Goal: Information Seeking & Learning: Learn about a topic

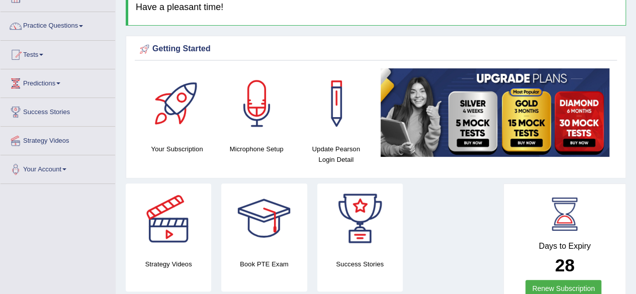
scroll to position [95, 0]
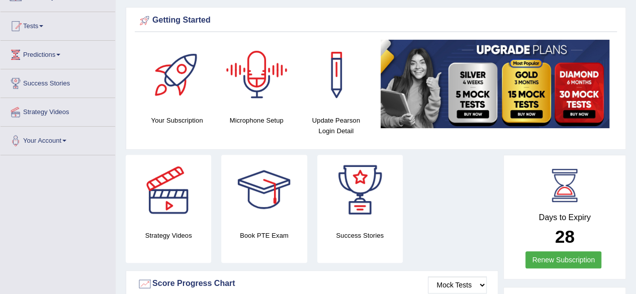
click at [260, 93] on div at bounding box center [257, 75] width 70 height 70
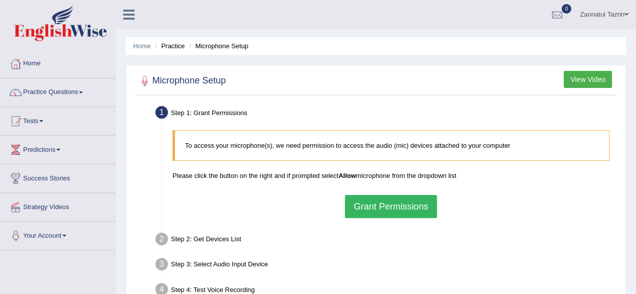
click at [393, 205] on button "Grant Permissions" at bounding box center [391, 206] width 92 height 23
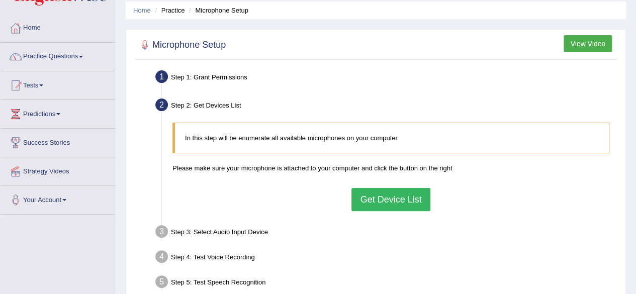
scroll to position [37, 0]
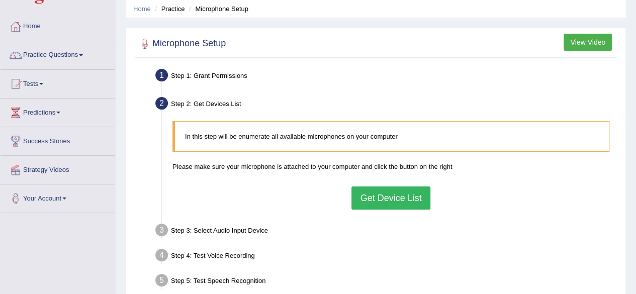
click at [405, 198] on button "Get Device List" at bounding box center [391, 198] width 78 height 23
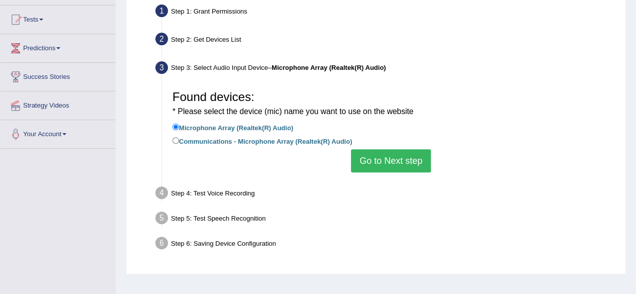
scroll to position [102, 0]
click at [395, 165] on button "Go to Next step" at bounding box center [391, 160] width 80 height 23
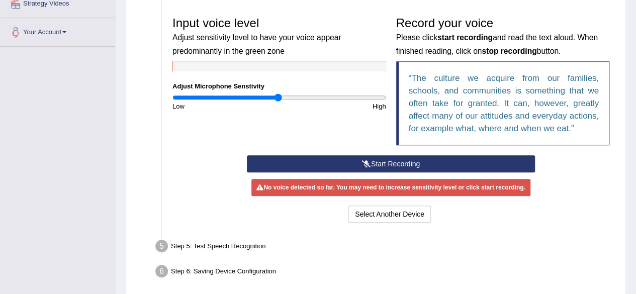
scroll to position [204, 0]
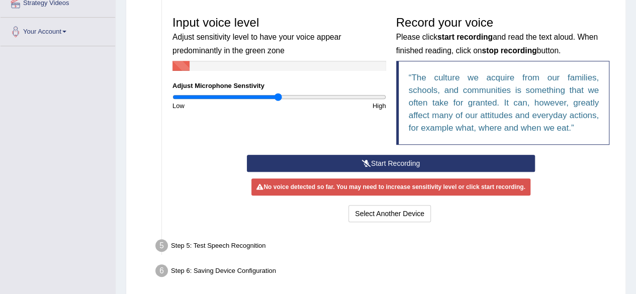
click at [395, 165] on button "Start Recording" at bounding box center [391, 163] width 288 height 17
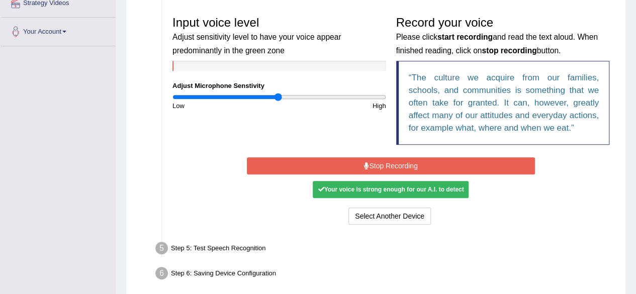
click at [395, 165] on button "Stop Recording" at bounding box center [391, 165] width 288 height 17
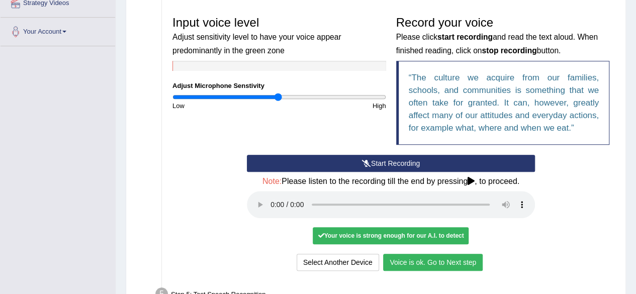
click at [442, 262] on button "Voice is ok. Go to Next step" at bounding box center [433, 262] width 100 height 17
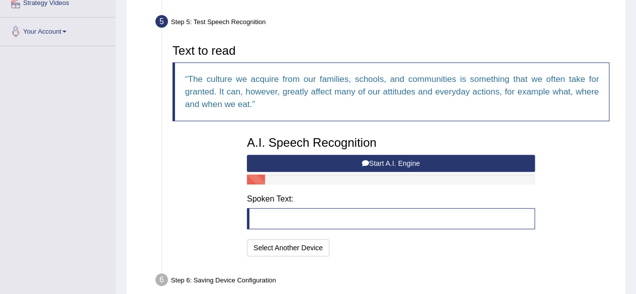
scroll to position [238, 0]
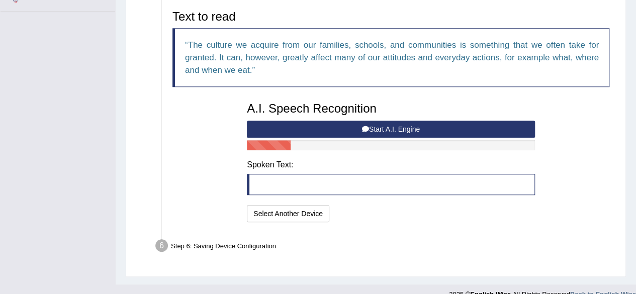
click at [267, 185] on blockquote at bounding box center [391, 184] width 288 height 21
click at [335, 126] on button "Start A.I. Engine" at bounding box center [391, 129] width 288 height 17
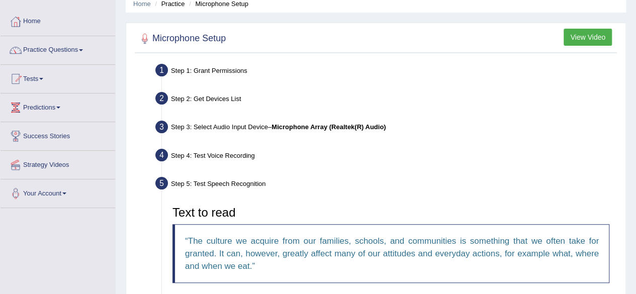
scroll to position [0, 0]
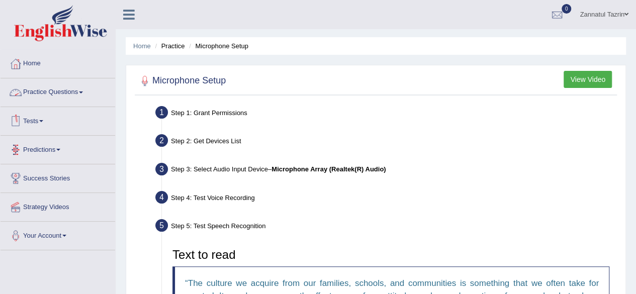
click at [83, 96] on link "Practice Questions" at bounding box center [58, 90] width 115 height 25
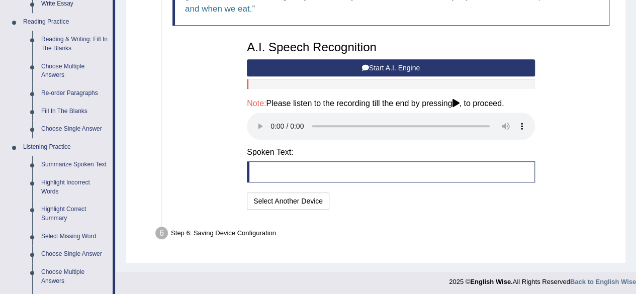
scroll to position [300, 0]
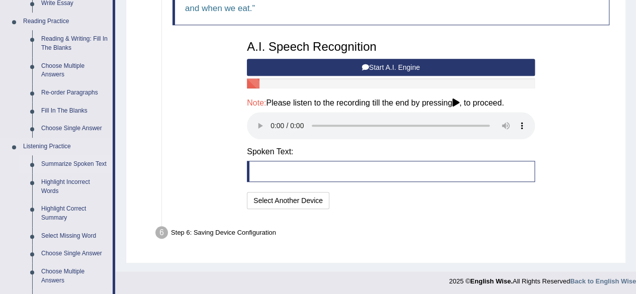
click at [57, 165] on link "Summarize Spoken Text" at bounding box center [75, 164] width 76 height 18
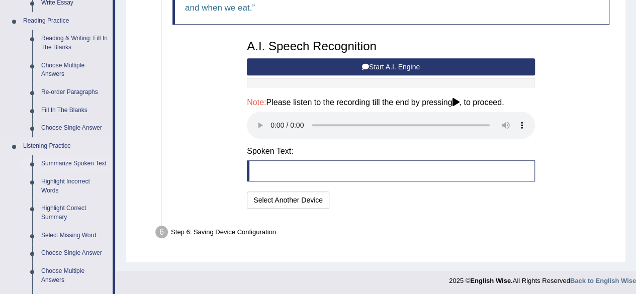
scroll to position [373, 0]
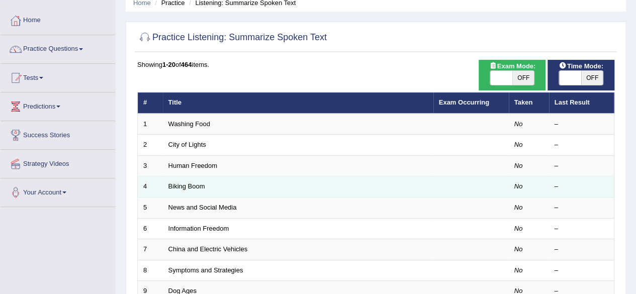
scroll to position [44, 0]
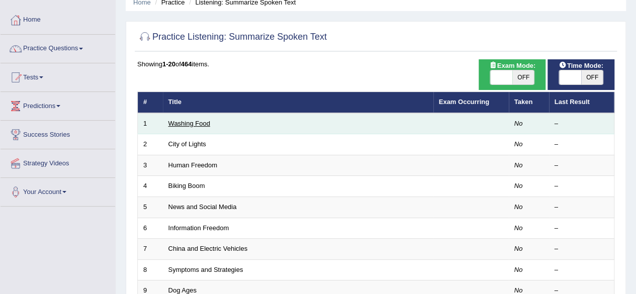
click at [191, 123] on link "Washing Food" at bounding box center [190, 124] width 42 height 8
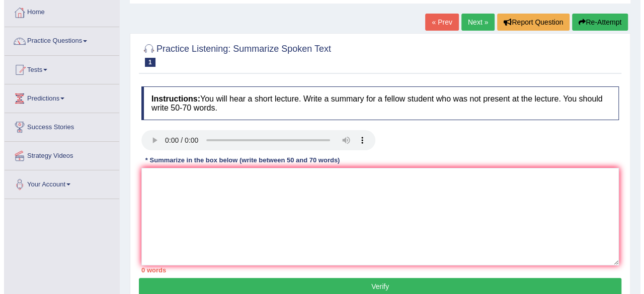
scroll to position [52, 0]
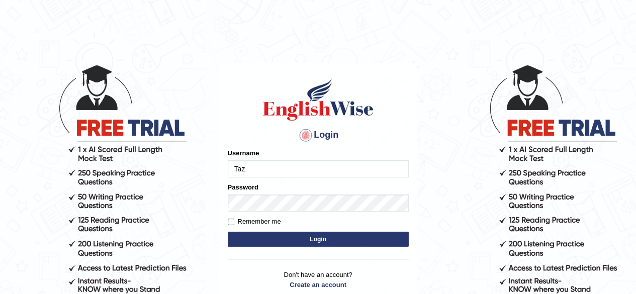
type input "Tazrin"
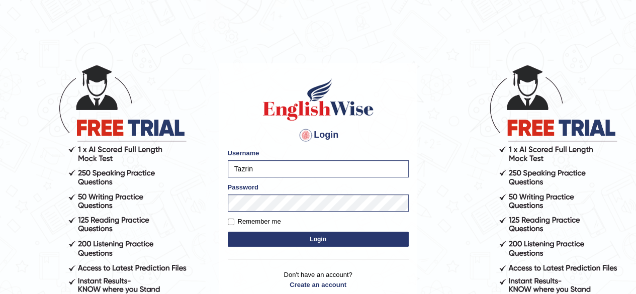
click at [310, 243] on button "Login" at bounding box center [318, 239] width 181 height 15
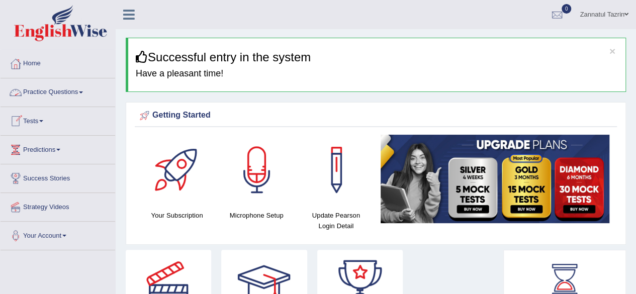
click at [80, 93] on link "Practice Questions" at bounding box center [58, 90] width 115 height 25
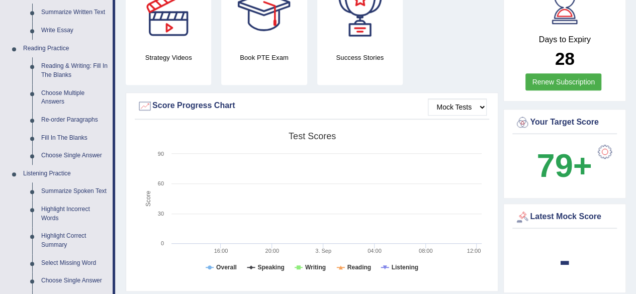
scroll to position [284, 0]
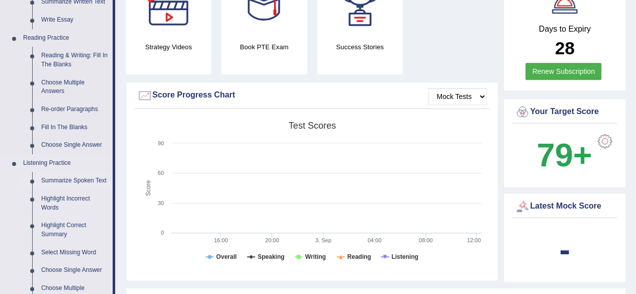
click at [78, 181] on link "Summarize Spoken Text" at bounding box center [75, 181] width 76 height 18
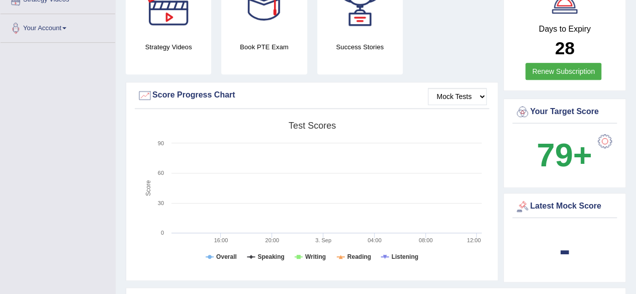
scroll to position [140, 0]
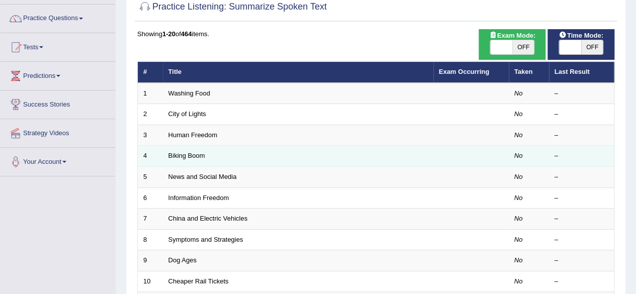
scroll to position [73, 0]
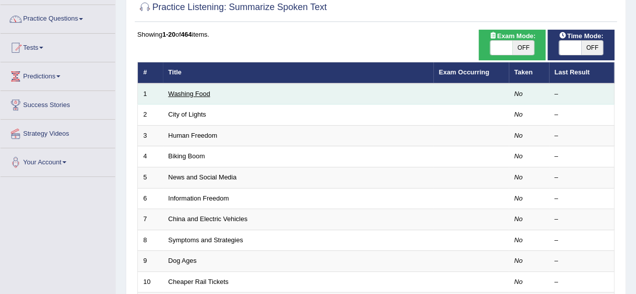
click at [186, 95] on link "Washing Food" at bounding box center [190, 94] width 42 height 8
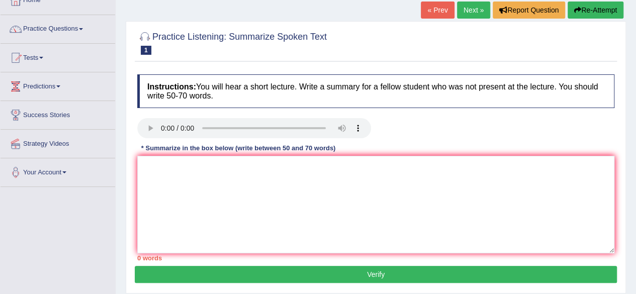
scroll to position [63, 0]
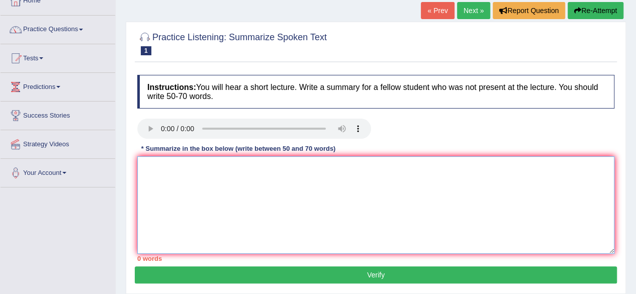
click at [251, 181] on textarea at bounding box center [375, 205] width 477 height 98
click at [168, 174] on textarea at bounding box center [375, 205] width 477 height 98
paste textarea "The speaker provided a comprehensive overview of [main topic], highlighting sev…"
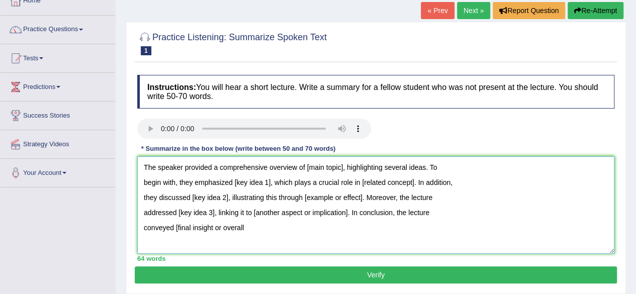
click at [343, 167] on textarea "The speaker provided a comprehensive overview of [main topic], highlighting sev…" at bounding box center [375, 205] width 477 height 98
click at [270, 184] on textarea "The speaker provided a comprehensive overview of fruit safety, highlighting sev…" at bounding box center [375, 205] width 477 height 98
click at [442, 183] on textarea "The speaker provided a comprehensive overview of fruit safety, highlighting sev…" at bounding box center [375, 205] width 477 height 98
click at [414, 182] on textarea "The speaker provided a comprehensive overview of fruit safety, highlighting sev…" at bounding box center [375, 205] width 477 height 98
click at [402, 182] on textarea "The speaker provided a comprehensive overview of fruit safety, highlighting sev…" at bounding box center [375, 205] width 477 height 98
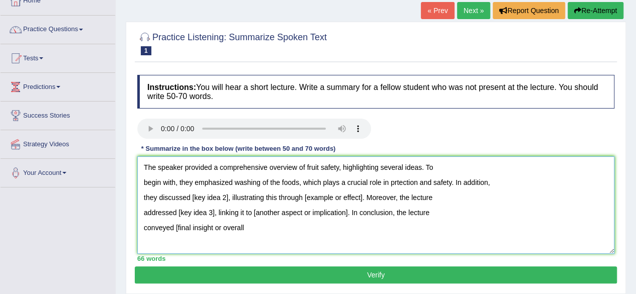
click at [395, 184] on textarea "The speaker provided a comprehensive overview of fruit safety, highlighting sev…" at bounding box center [375, 205] width 477 height 98
click at [459, 185] on textarea "The speaker provided a comprehensive overview of fruit safety, highlighting sev…" at bounding box center [375, 205] width 477 height 98
click at [228, 198] on textarea "The speaker provided a comprehensive overview of fruit safety, highlighting sev…" at bounding box center [375, 205] width 477 height 98
click at [276, 196] on textarea "The speaker provided a comprehensive overview of fruit safety, highlighting sev…" at bounding box center [375, 205] width 477 height 98
click at [463, 197] on textarea "The speaker provided a comprehensive overview of fruit safety, highlighting sev…" at bounding box center [375, 205] width 477 height 98
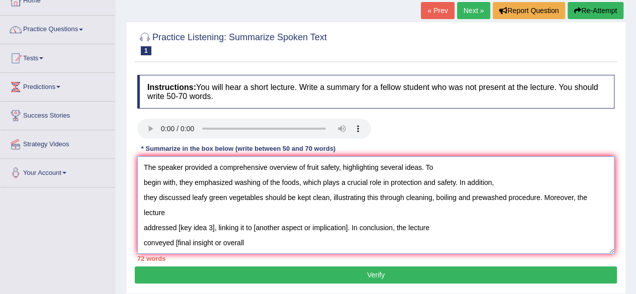
click at [483, 197] on textarea "The speaker provided a comprehensive overview of fruit safety, highlighting sev…" at bounding box center [375, 205] width 477 height 98
click at [213, 228] on textarea "The speaker provided a comprehensive overview of fruit safety, highlighting sev…" at bounding box center [375, 205] width 477 height 98
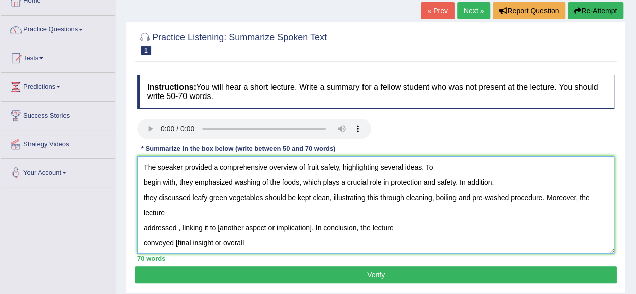
click at [144, 226] on textarea "The speaker provided a comprehensive overview of fruit safety, highlighting sev…" at bounding box center [375, 205] width 477 height 98
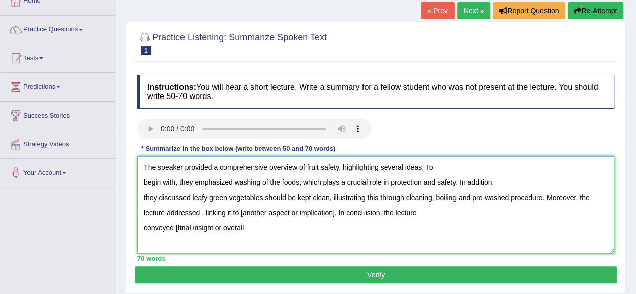
click at [200, 212] on textarea "The speaker provided a comprehensive overview of fruit safety, highlighting sev…" at bounding box center [375, 205] width 477 height 98
click at [225, 221] on textarea "The speaker provided a comprehensive overview of fruit safety, highlighting sev…" at bounding box center [375, 205] width 477 height 98
click at [200, 213] on textarea "The speaker provided a comprehensive overview of fruit safety, highlighting sev…" at bounding box center [375, 205] width 477 height 98
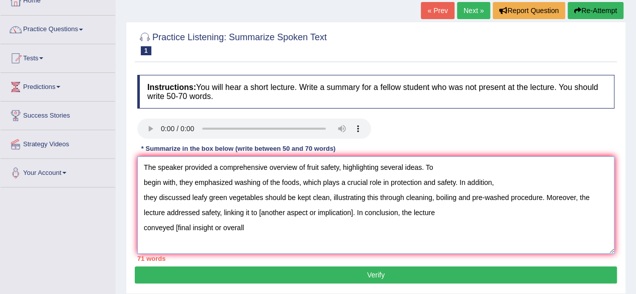
click at [352, 212] on textarea "The speaker provided a comprehensive overview of fruit safety, highlighting sev…" at bounding box center [375, 205] width 477 height 98
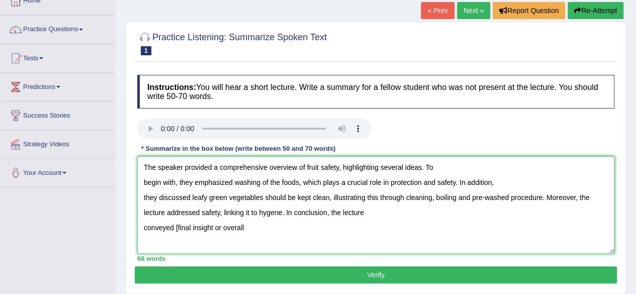
click at [275, 213] on textarea "The speaker provided a comprehensive overview of fruit safety, highlighting sev…" at bounding box center [375, 205] width 477 height 98
click at [259, 214] on textarea "The speaker provided a comprehensive overview of fruit safety, highlighting sev…" at bounding box center [375, 205] width 477 height 98
click at [246, 228] on textarea "The speaker provided a comprehensive overview of fruit safety, highlighting sev…" at bounding box center [375, 205] width 477 height 98
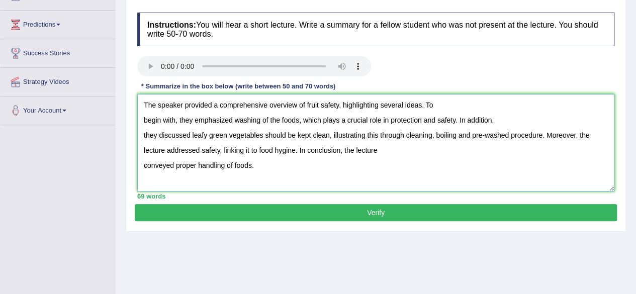
scroll to position [126, 0]
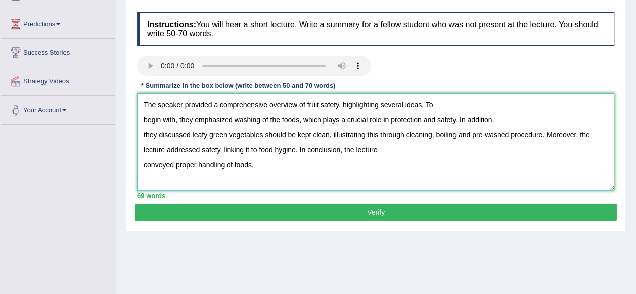
click at [145, 103] on textarea "The speaker provided a comprehensive overview of fruit safety, highlighting sev…" at bounding box center [375, 143] width 477 height 98
type textarea "The speaker provided a comprehensive overview of fruit safety, highlighting sev…"
click at [369, 212] on button "Verify" at bounding box center [376, 212] width 482 height 17
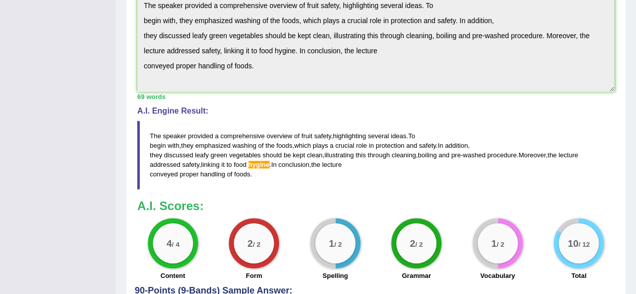
scroll to position [325, 0]
click at [255, 162] on span "hygine" at bounding box center [259, 164] width 21 height 8
click at [267, 164] on span "hygine" at bounding box center [259, 164] width 21 height 8
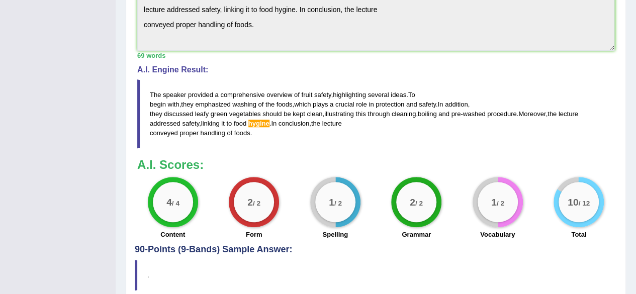
scroll to position [360, 0]
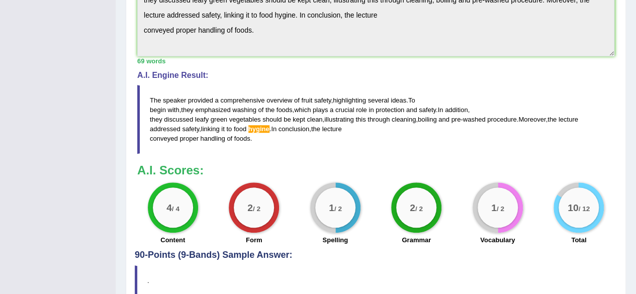
click at [258, 126] on span "hygine" at bounding box center [259, 129] width 21 height 8
click at [255, 125] on span "hygine" at bounding box center [259, 129] width 21 height 8
click at [257, 126] on span "hygine" at bounding box center [259, 129] width 21 height 8
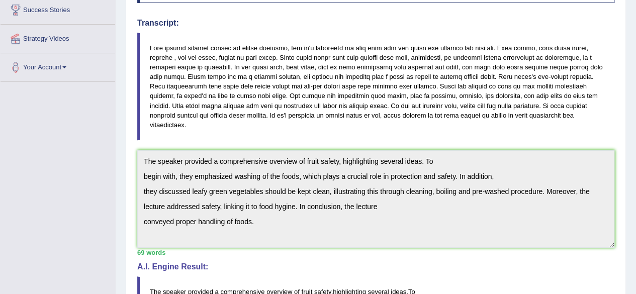
scroll to position [208, 0]
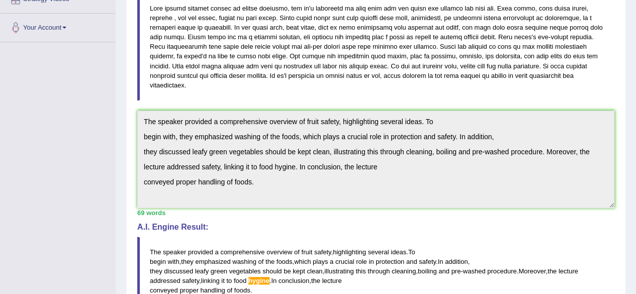
click at [239, 43] on blockquote at bounding box center [375, 47] width 477 height 108
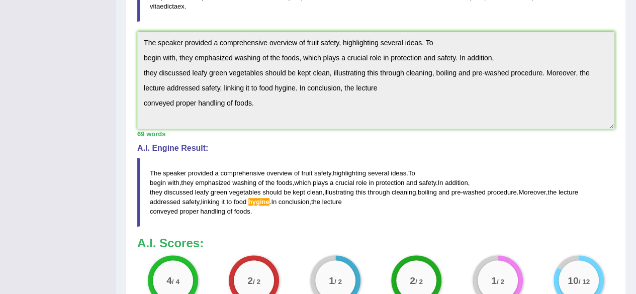
scroll to position [287, 0]
drag, startPoint x: 317, startPoint y: 131, endPoint x: 231, endPoint y: 152, distance: 88.6
click at [231, 152] on div "A.I. Engine Result: The speaker provided a comprehensive overview of fruit safe…" at bounding box center [375, 185] width 477 height 83
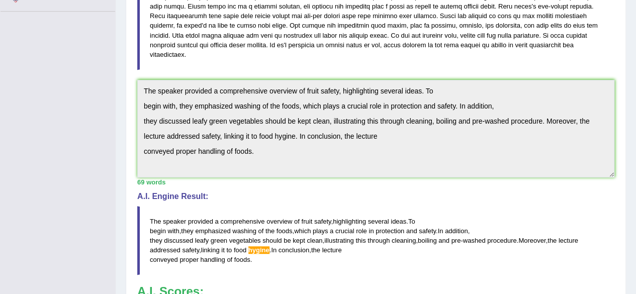
scroll to position [238, 0]
click at [180, 72] on div "Instructions: You will hear a short lecture. Write a summary for a fellow stude…" at bounding box center [376, 133] width 482 height 478
click at [182, 69] on blockquote at bounding box center [375, 17] width 477 height 108
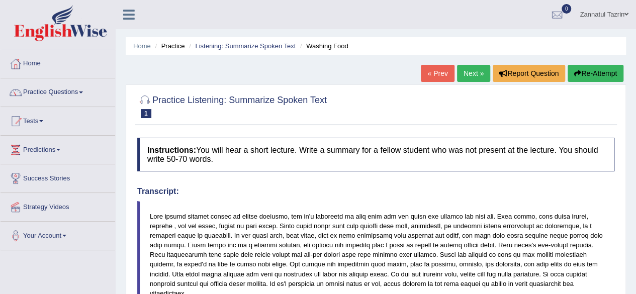
scroll to position [15, 0]
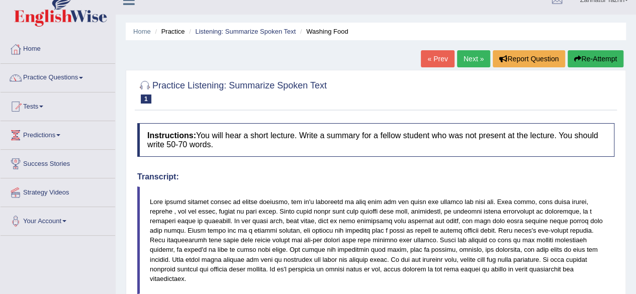
click at [598, 61] on button "Re-Attempt" at bounding box center [596, 58] width 56 height 17
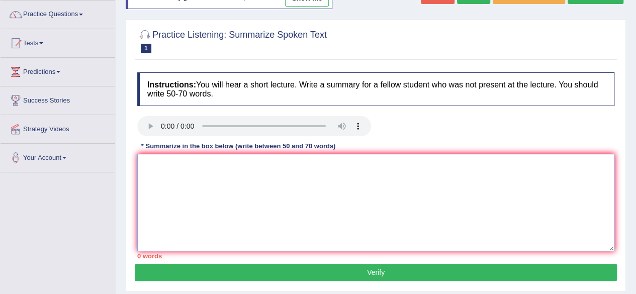
click at [187, 177] on textarea at bounding box center [375, 203] width 477 height 98
paste textarea "The speaker provided a comprehensive overview of fruit safety, highlighting sev…"
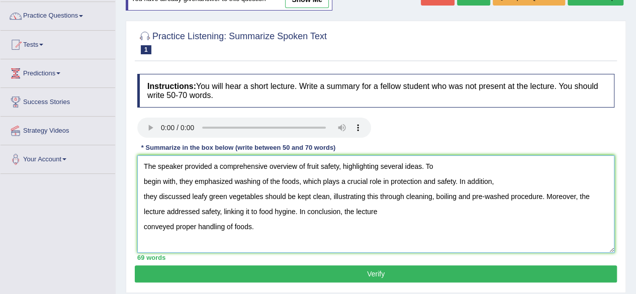
scroll to position [76, 0]
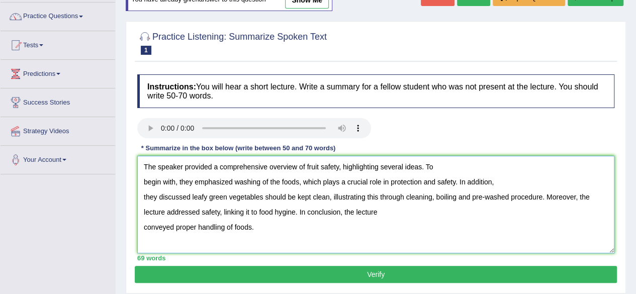
click at [317, 165] on textarea "The speaker provided a comprehensive overview of fruit safety, highlighting sev…" at bounding box center [375, 205] width 477 height 98
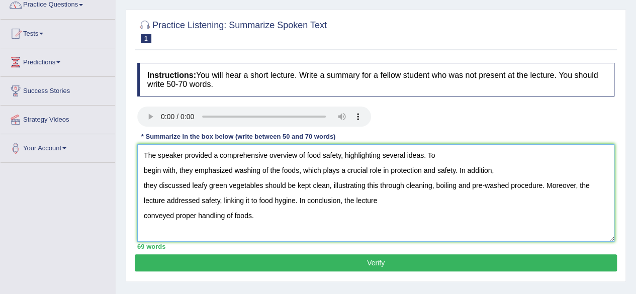
scroll to position [89, 0]
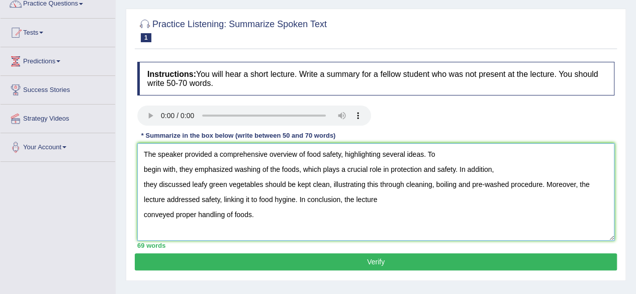
click at [192, 184] on textarea "The speaker provided a comprehensive overview of food safety, highlighting seve…" at bounding box center [375, 192] width 477 height 98
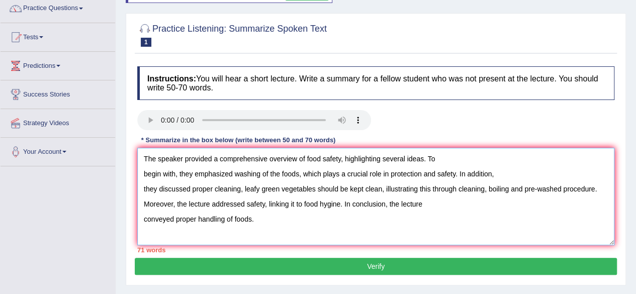
scroll to position [84, 0]
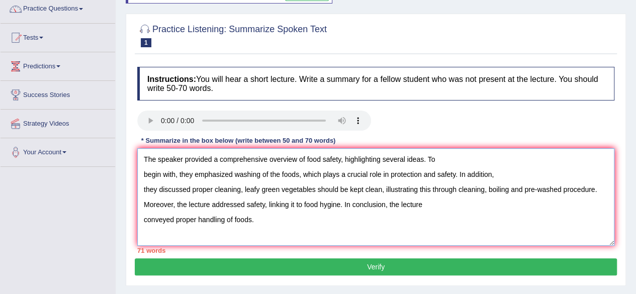
drag, startPoint x: 457, startPoint y: 189, endPoint x: 594, endPoint y: 190, distance: 136.3
click at [594, 190] on textarea "The speaker provided a comprehensive overview of food safety, highlighting seve…" at bounding box center [375, 197] width 477 height 98
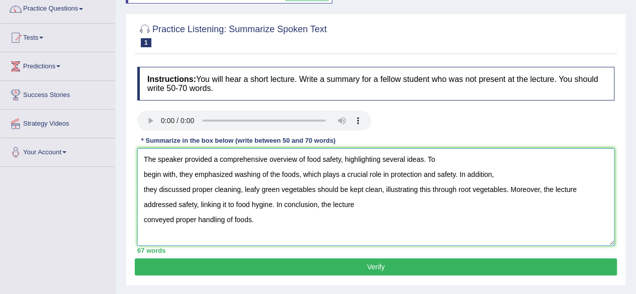
click at [457, 191] on textarea "The speaker provided a comprehensive overview of food safety, highlighting seve…" at bounding box center [375, 197] width 477 height 98
click at [456, 188] on textarea "The speaker provided a comprehensive overview of food safety, highlighting seve…" at bounding box center [375, 197] width 477 height 98
click at [519, 187] on textarea "The speaker provided a comprehensive overview of food safety, highlighting seve…" at bounding box center [375, 197] width 477 height 98
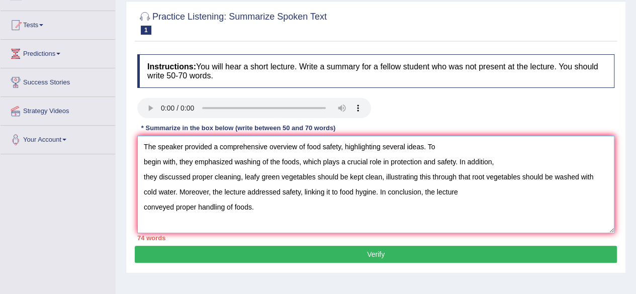
scroll to position [96, 0]
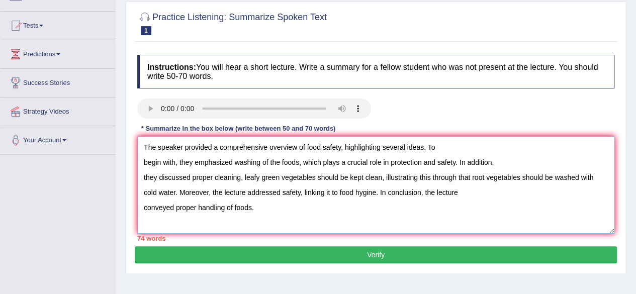
click at [285, 193] on textarea "The speaker provided a comprehensive overview of food safety, highlighting seve…" at bounding box center [375, 185] width 477 height 98
click at [393, 192] on textarea "The speaker provided a comprehensive overview of food safety, highlighting seve…" at bounding box center [375, 185] width 477 height 98
click at [399, 191] on textarea "The speaker provided a comprehensive overview of food safety, highlighting seve…" at bounding box center [375, 185] width 477 height 98
click at [415, 195] on textarea "The speaker provided a comprehensive overview of food safety, highlighting seve…" at bounding box center [375, 185] width 477 height 98
click at [252, 205] on textarea "The speaker provided a comprehensive overview of food safety, highlighting seve…" at bounding box center [375, 185] width 477 height 98
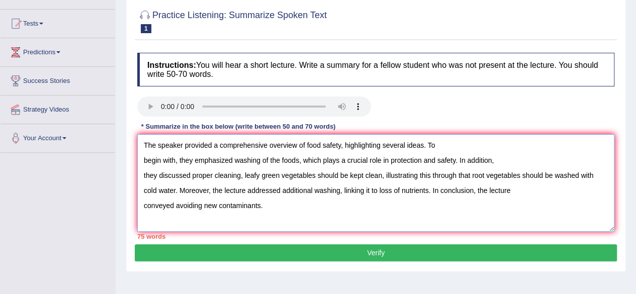
scroll to position [97, 0]
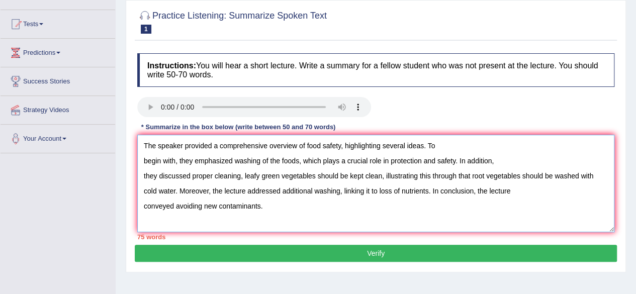
click at [220, 147] on textarea "The speaker provided a comprehensive overview of food safety, highlighting seve…" at bounding box center [375, 184] width 477 height 98
click at [175, 157] on textarea "The speaker provided comprehensive overview of food safety, highlighting severa…" at bounding box center [375, 184] width 477 height 98
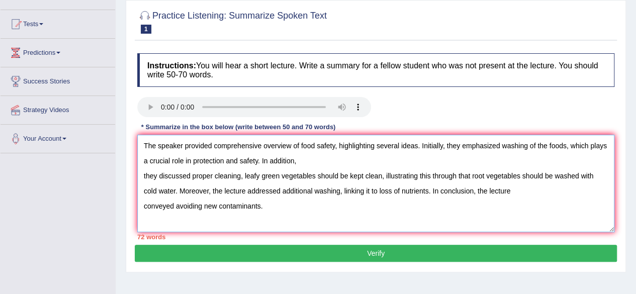
click at [547, 145] on textarea "The speaker provided comprehensive overview of food safety, highlighting severa…" at bounding box center [375, 184] width 477 height 98
click at [142, 174] on textarea "The speaker provided comprehensive overview of food safety, highlighting severa…" at bounding box center [375, 184] width 477 height 98
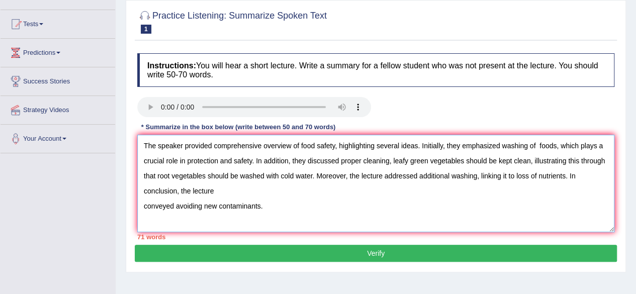
click at [252, 160] on textarea "The speaker provided comprehensive overview of food safety, highlighting severa…" at bounding box center [375, 184] width 477 height 98
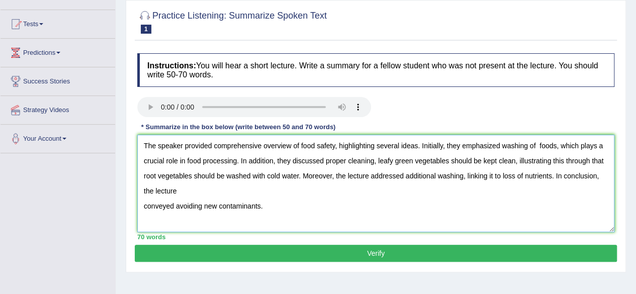
click at [296, 196] on textarea "The speaker provided comprehensive overview of food safety, highlighting severa…" at bounding box center [375, 184] width 477 height 98
click at [144, 203] on textarea "The speaker provided comprehensive overview of food safety, highlighting severa…" at bounding box center [375, 184] width 477 height 98
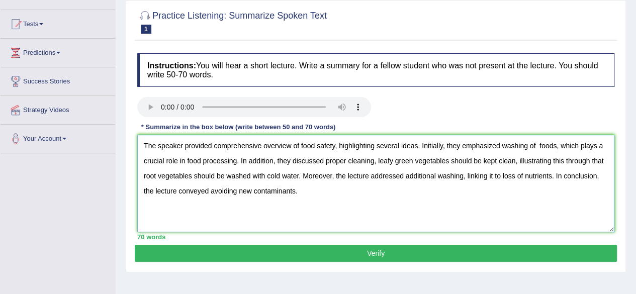
type textarea "The speaker provided comprehensive overview of food safety, highlighting severa…"
click at [379, 254] on button "Verify" at bounding box center [376, 253] width 482 height 17
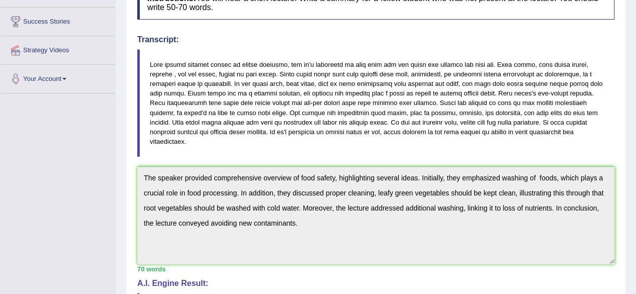
scroll to position [55, 0]
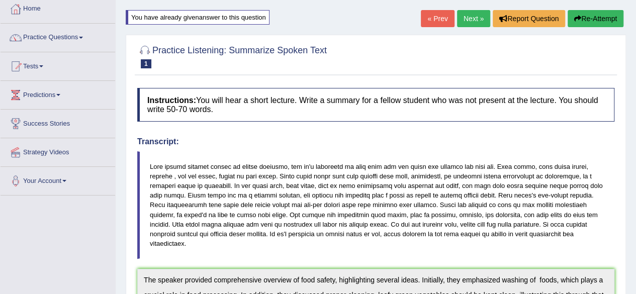
click at [239, 17] on div "You have already given answer to this question" at bounding box center [198, 17] width 144 height 15
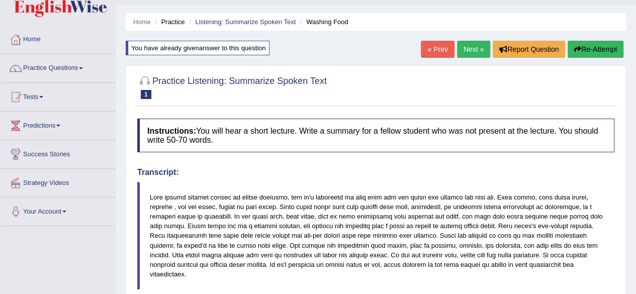
scroll to position [23, 0]
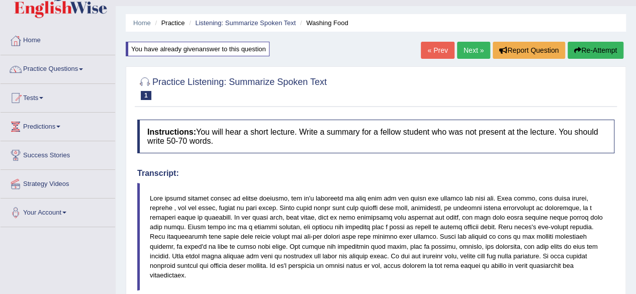
click at [478, 52] on link "Next »" at bounding box center [473, 50] width 33 height 17
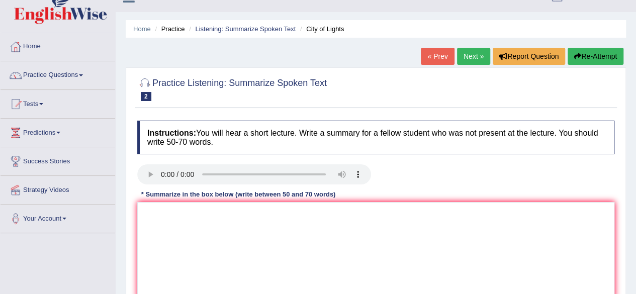
click at [434, 52] on link "« Prev" at bounding box center [437, 56] width 33 height 17
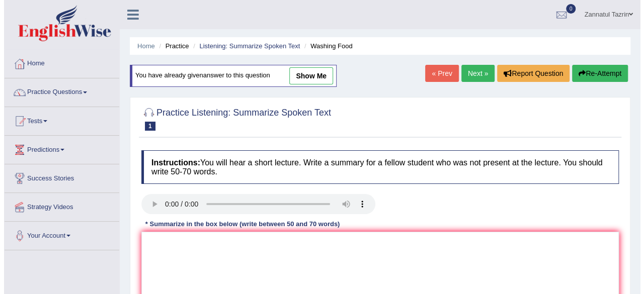
scroll to position [7, 0]
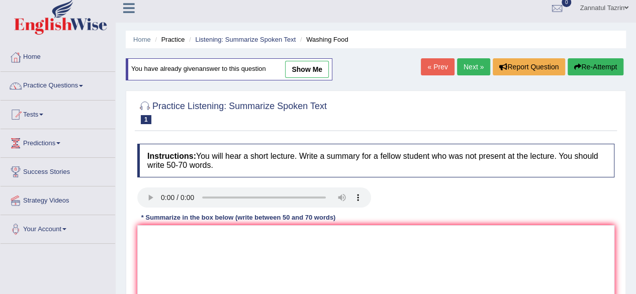
click at [317, 67] on link "show me" at bounding box center [307, 69] width 44 height 17
type textarea "The speaker provided comprehensive overview of food safety, highlighting severa…"
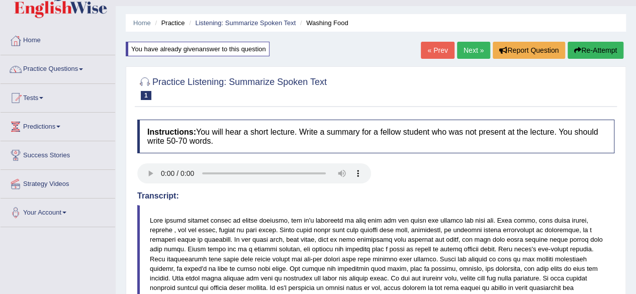
scroll to position [0, 0]
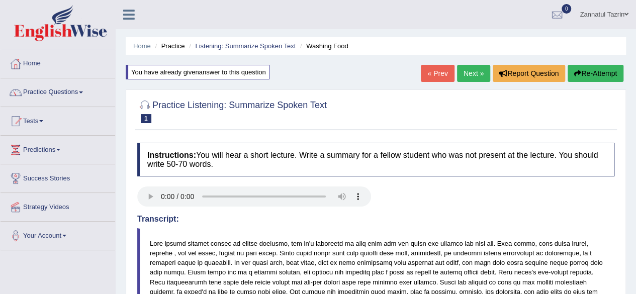
click at [174, 47] on li "Practice" at bounding box center [168, 46] width 32 height 10
click at [249, 46] on link "Listening: Summarize Spoken Text" at bounding box center [245, 46] width 101 height 8
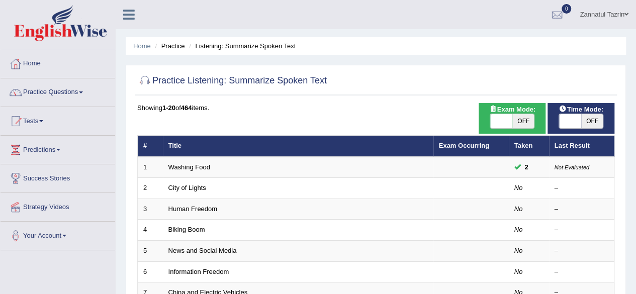
scroll to position [29, 0]
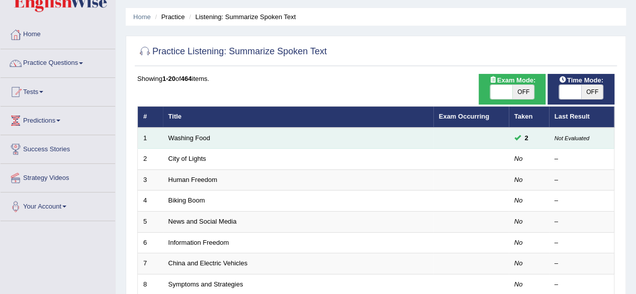
click at [519, 137] on span at bounding box center [518, 137] width 7 height 7
click at [516, 138] on span at bounding box center [518, 137] width 7 height 7
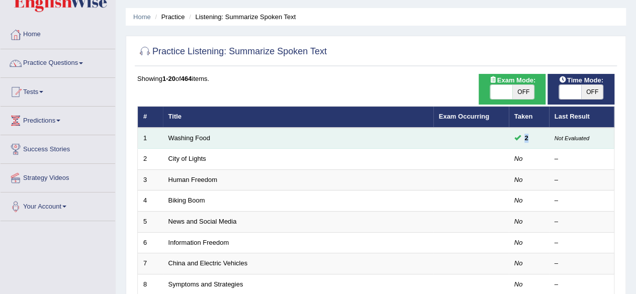
click at [543, 146] on td "2" at bounding box center [529, 138] width 40 height 21
click at [517, 137] on span at bounding box center [518, 137] width 7 height 7
click at [535, 139] on td "2" at bounding box center [529, 138] width 40 height 21
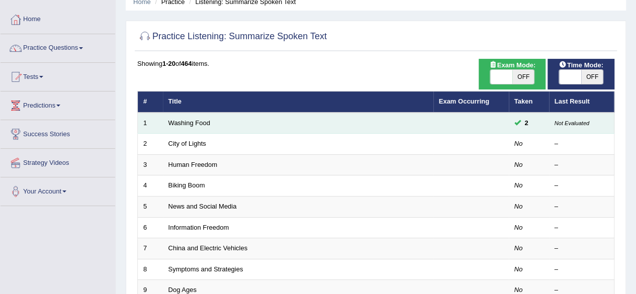
scroll to position [44, 0]
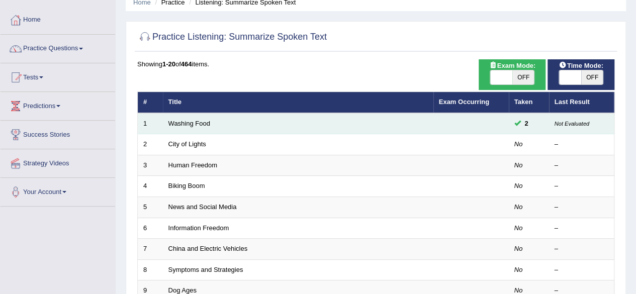
click at [517, 124] on span at bounding box center [518, 123] width 7 height 7
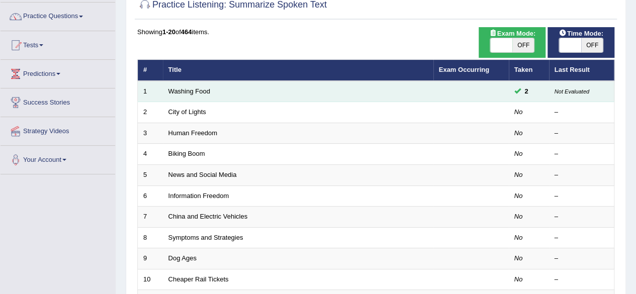
scroll to position [51, 0]
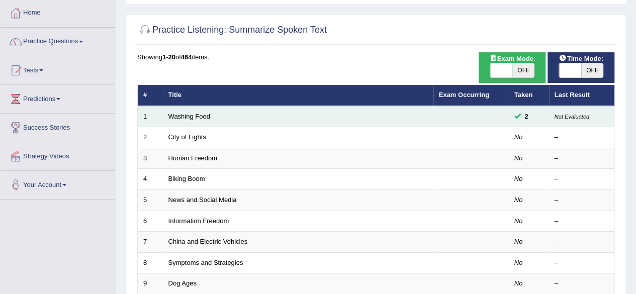
click at [518, 115] on span at bounding box center [518, 116] width 7 height 7
click at [492, 111] on td at bounding box center [471, 116] width 75 height 21
click at [516, 117] on span at bounding box center [518, 116] width 7 height 7
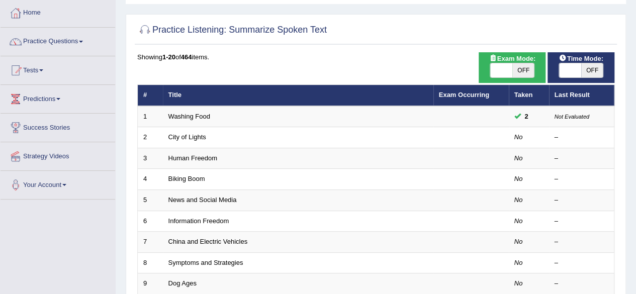
click at [526, 72] on span "OFF" at bounding box center [524, 70] width 22 height 14
checkbox input "true"
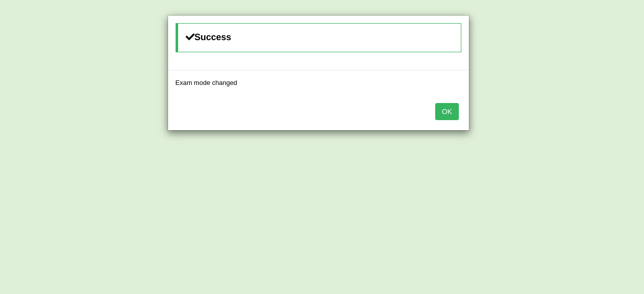
click at [452, 104] on button "OK" at bounding box center [446, 111] width 23 height 17
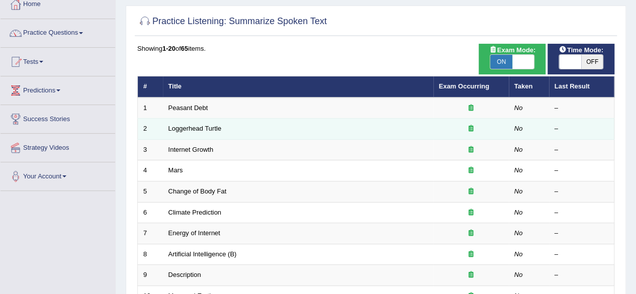
scroll to position [68, 0]
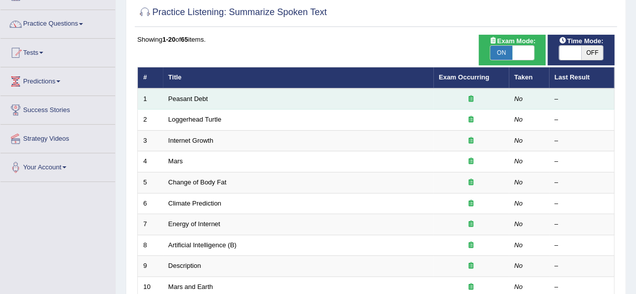
click at [470, 100] on icon at bounding box center [471, 99] width 5 height 7
click at [472, 102] on div at bounding box center [471, 100] width 64 height 10
click at [471, 99] on icon at bounding box center [471, 99] width 5 height 7
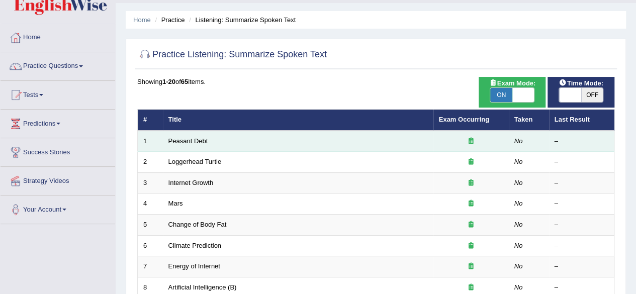
scroll to position [0, 0]
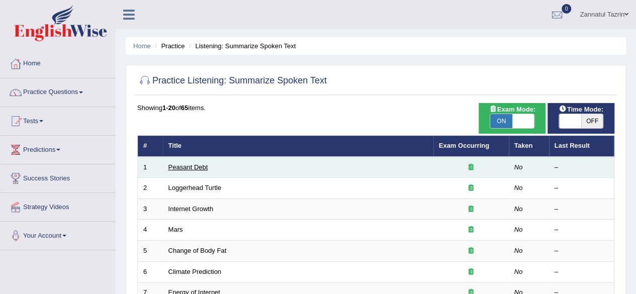
click at [178, 168] on link "Peasant Debt" at bounding box center [189, 167] width 40 height 8
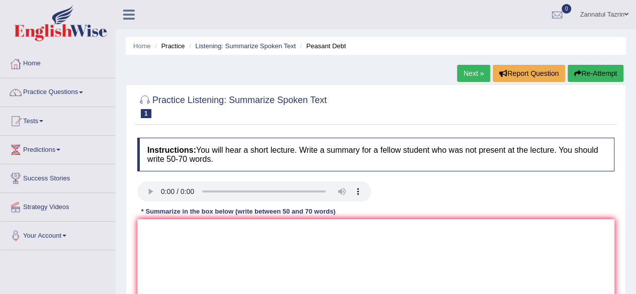
click at [351, 115] on div at bounding box center [375, 106] width 477 height 31
click at [84, 95] on link "Practice Questions" at bounding box center [58, 90] width 115 height 25
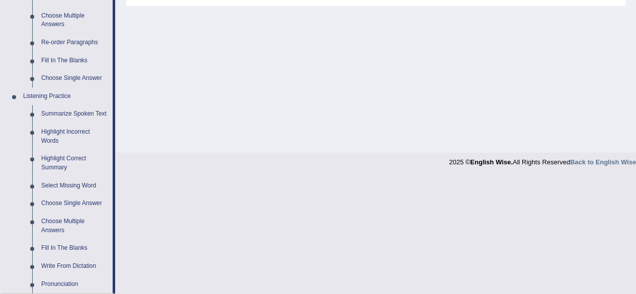
scroll to position [351, 0]
click at [64, 130] on link "Highlight Incorrect Words" at bounding box center [75, 136] width 76 height 27
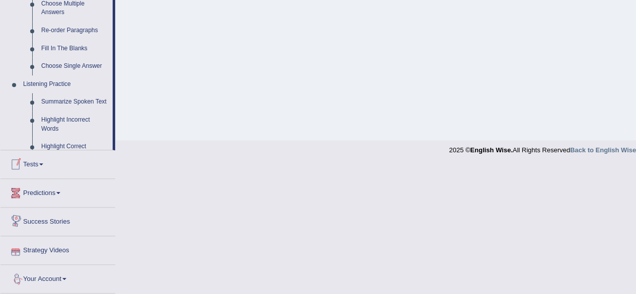
scroll to position [455, 0]
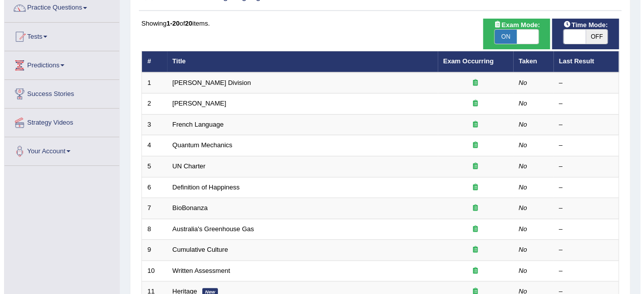
scroll to position [76, 0]
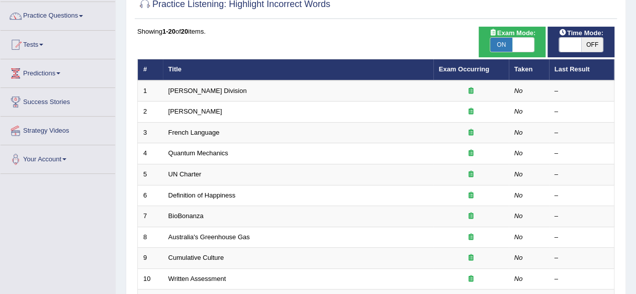
click at [535, 46] on div "ON OFF" at bounding box center [512, 44] width 57 height 15
click at [524, 43] on span at bounding box center [524, 45] width 22 height 14
checkbox input "false"
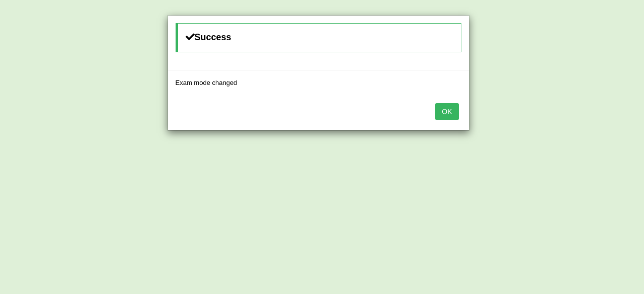
click at [447, 116] on button "OK" at bounding box center [446, 111] width 23 height 17
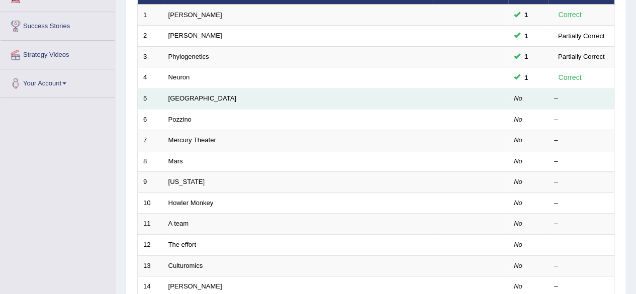
scroll to position [139, 0]
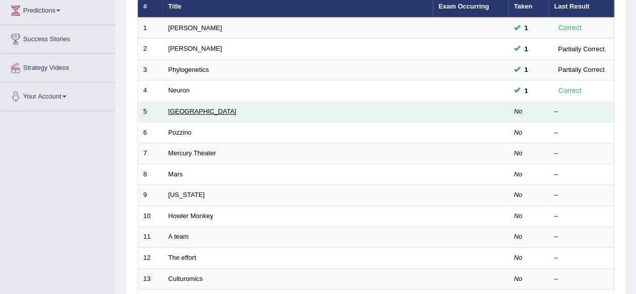
click at [179, 112] on link "[GEOGRAPHIC_DATA]" at bounding box center [203, 112] width 68 height 8
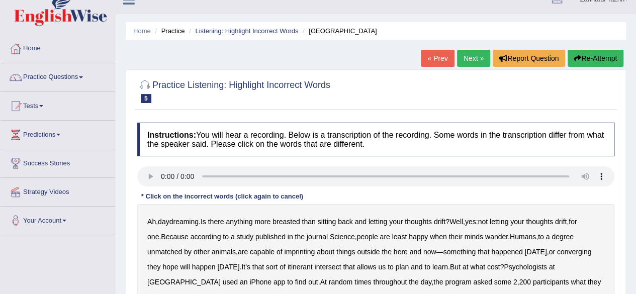
scroll to position [17, 0]
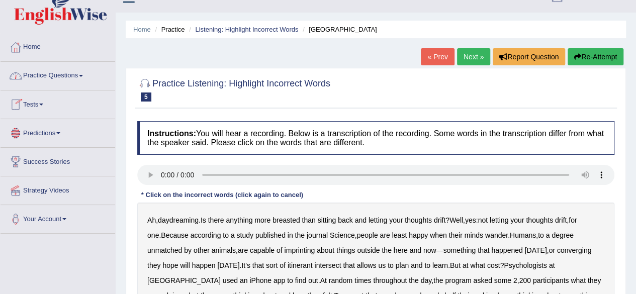
click at [87, 72] on link "Practice Questions" at bounding box center [58, 74] width 115 height 25
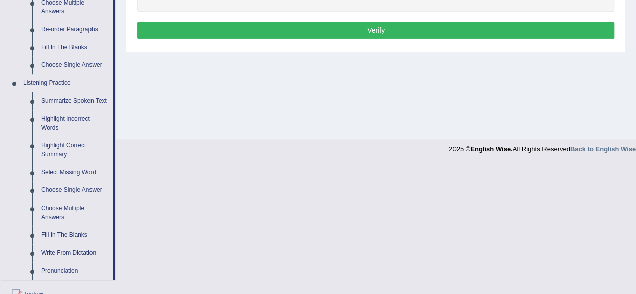
scroll to position [363, 0]
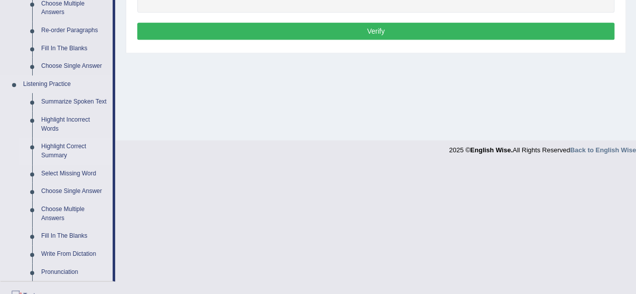
click at [62, 146] on link "Highlight Correct Summary" at bounding box center [75, 151] width 76 height 27
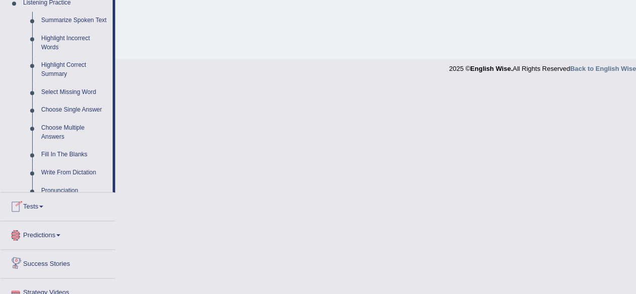
scroll to position [482, 0]
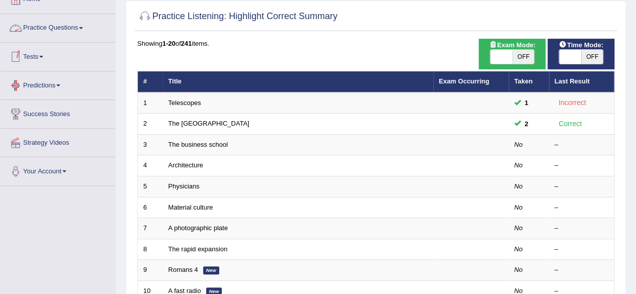
click at [83, 29] on span at bounding box center [81, 28] width 4 height 2
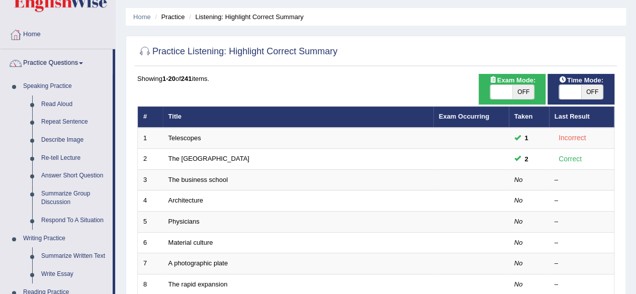
scroll to position [56, 0]
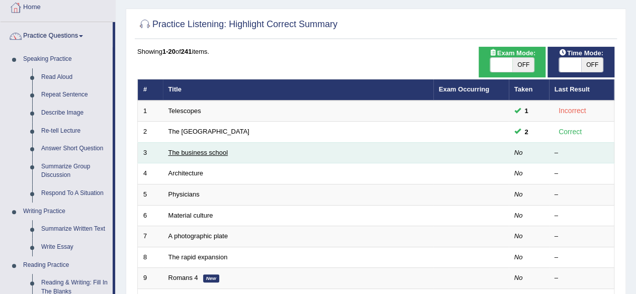
click at [192, 153] on link "The business school" at bounding box center [199, 153] width 60 height 8
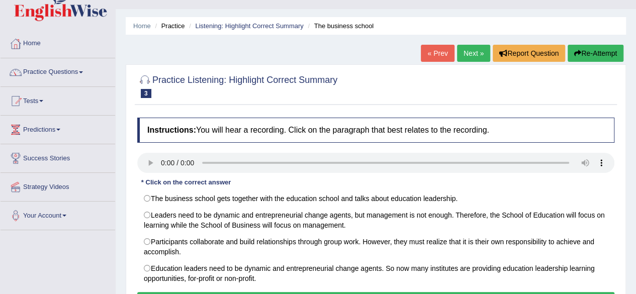
scroll to position [20, 0]
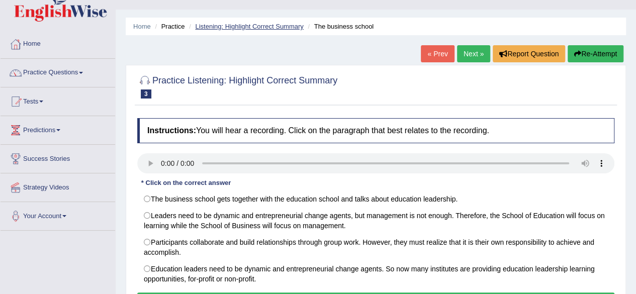
click at [241, 27] on link "Listening: Highlight Correct Summary" at bounding box center [249, 27] width 108 height 8
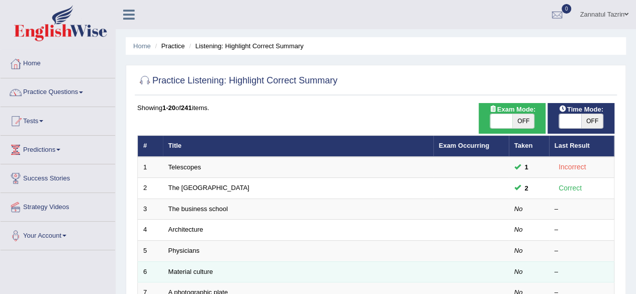
scroll to position [1, 0]
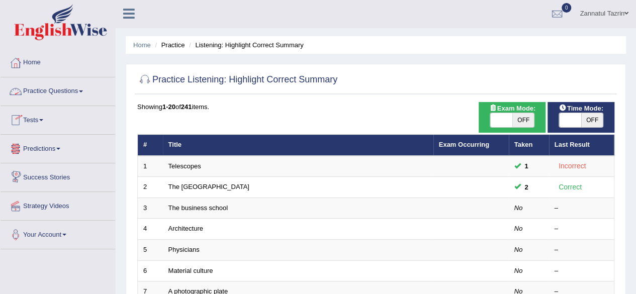
click at [81, 90] on link "Practice Questions" at bounding box center [58, 89] width 115 height 25
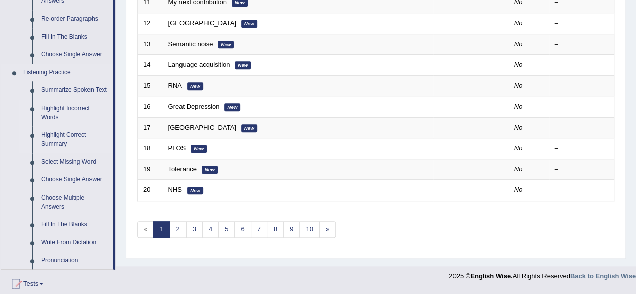
scroll to position [375, 0]
click at [66, 224] on link "Fill In The Blanks" at bounding box center [75, 224] width 76 height 18
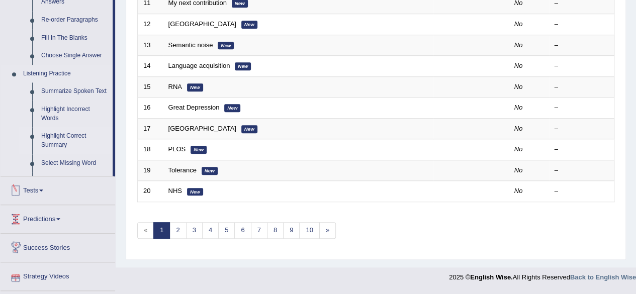
scroll to position [367, 0]
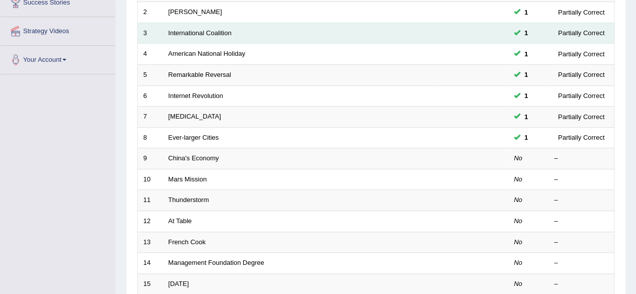
scroll to position [176, 0]
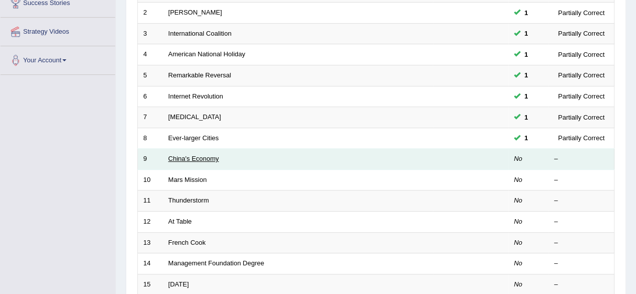
click at [191, 158] on link "China's Economy" at bounding box center [194, 159] width 51 height 8
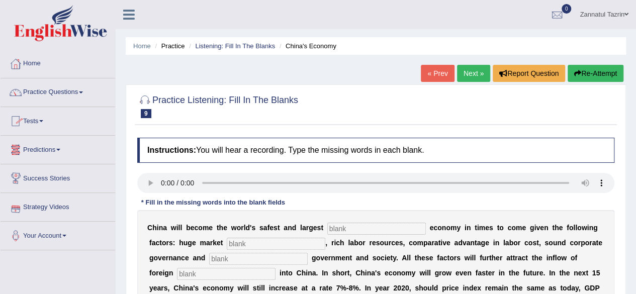
click at [83, 92] on span at bounding box center [81, 93] width 4 height 2
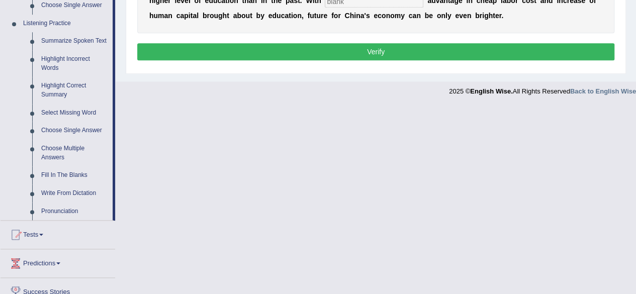
scroll to position [428, 0]
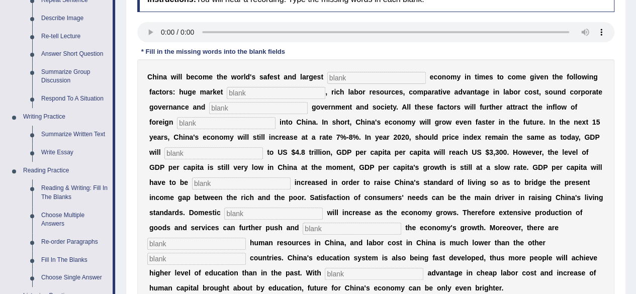
click at [315, 137] on b at bounding box center [317, 137] width 4 height 8
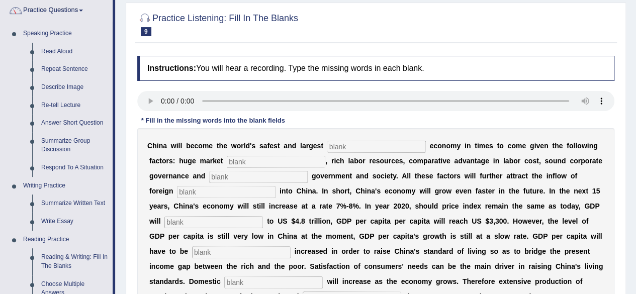
scroll to position [84, 0]
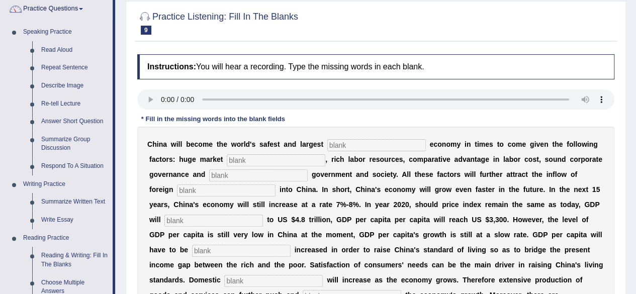
click at [338, 146] on input "text" at bounding box center [376, 145] width 99 height 12
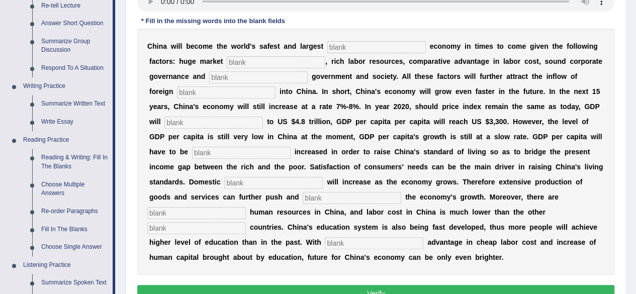
scroll to position [175, 0]
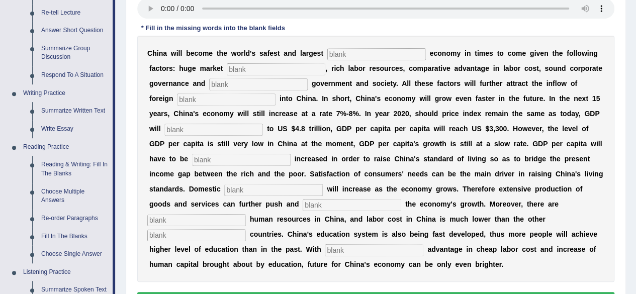
click at [335, 50] on input "text" at bounding box center [376, 54] width 99 height 12
type input "investment"
click at [240, 66] on input "text" at bounding box center [276, 69] width 99 height 12
click at [232, 84] on input "text" at bounding box center [258, 84] width 99 height 12
type input "stable"
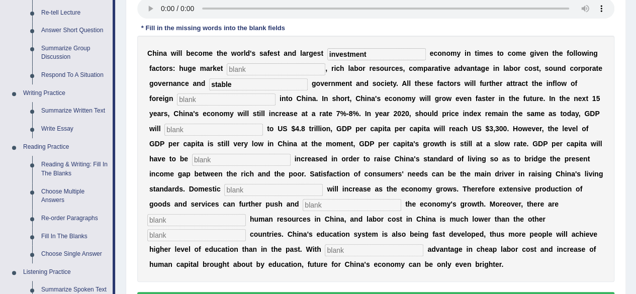
click at [182, 103] on input "text" at bounding box center [226, 100] width 99 height 12
type input "capital"
click at [171, 131] on input "text" at bounding box center [214, 130] width 99 height 12
type input "amount"
click at [192, 159] on input "text" at bounding box center [241, 160] width 99 height 12
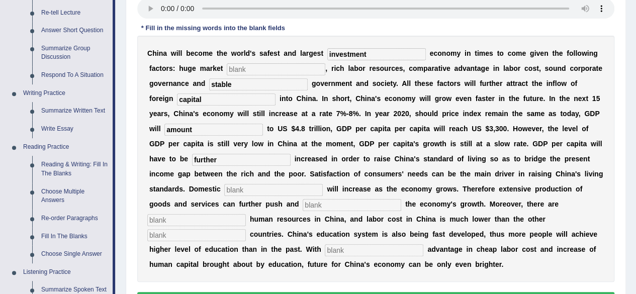
type input "further"
click at [233, 186] on input "text" at bounding box center [273, 190] width 99 height 12
type input "demand"
click at [325, 209] on input "text" at bounding box center [352, 205] width 99 height 12
type input "sustain"
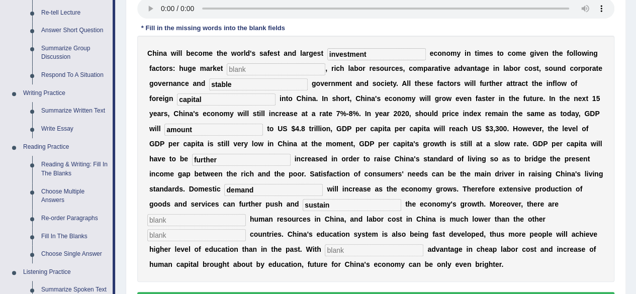
click at [197, 218] on input "text" at bounding box center [196, 220] width 99 height 12
type input "abundant"
click at [160, 236] on input "text" at bounding box center [196, 235] width 99 height 12
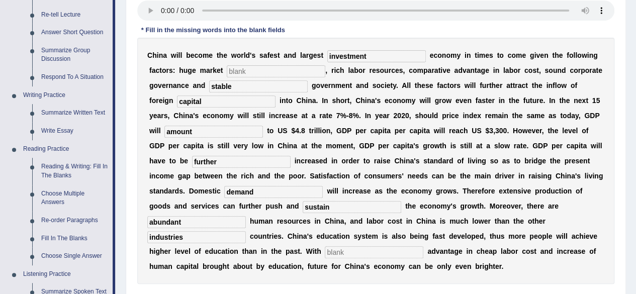
scroll to position [191, 0]
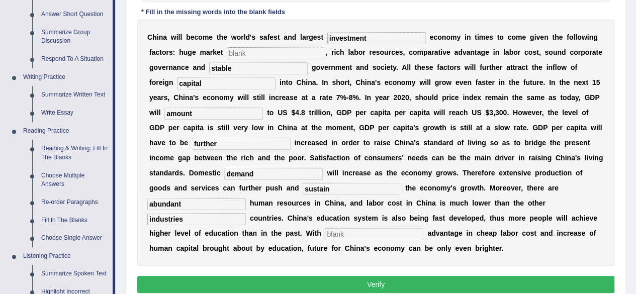
type input "industries"
click at [329, 235] on input "text" at bounding box center [374, 234] width 99 height 12
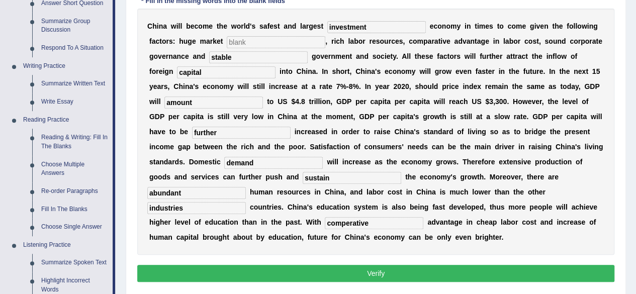
scroll to position [201, 0]
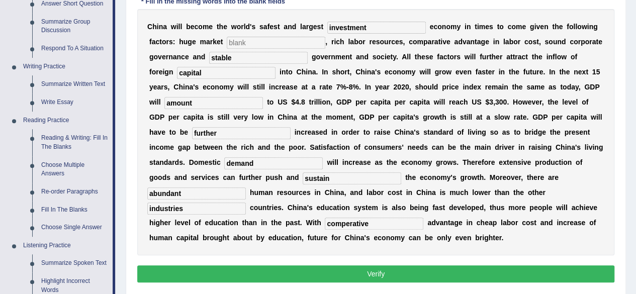
type input "comperative"
click at [236, 39] on input "text" at bounding box center [276, 43] width 99 height 12
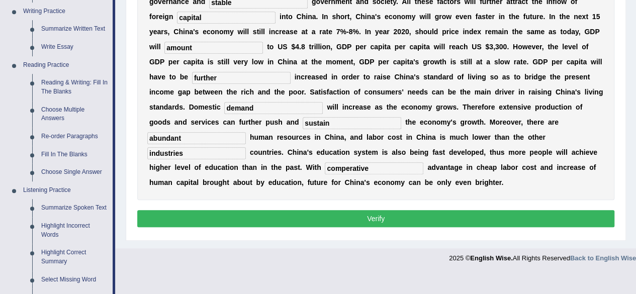
scroll to position [256, 0]
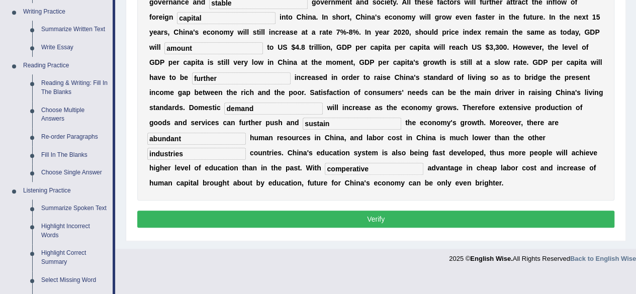
type input "potential"
click at [182, 153] on input "industries" at bounding box center [196, 154] width 99 height 12
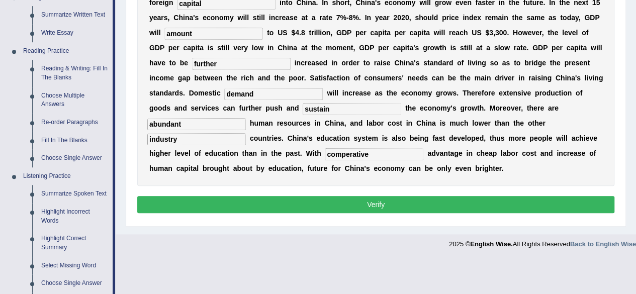
scroll to position [283, 0]
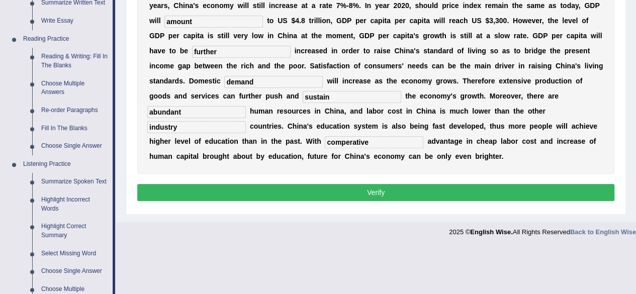
type input "industry"
click at [374, 191] on button "Verify" at bounding box center [375, 192] width 477 height 17
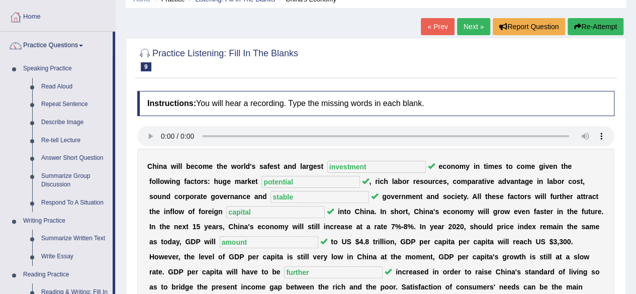
scroll to position [15, 0]
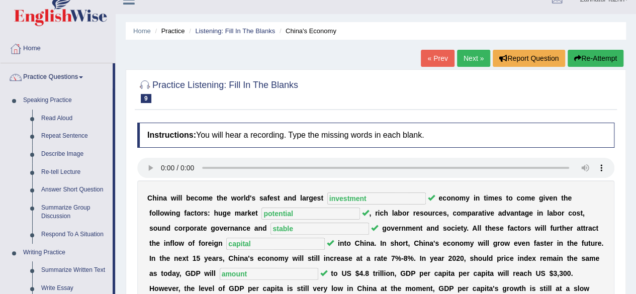
click at [472, 59] on link "Next »" at bounding box center [473, 58] width 33 height 17
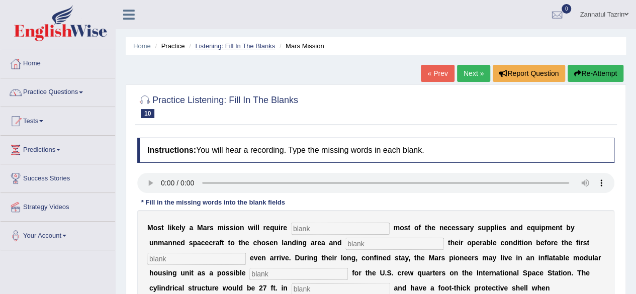
click at [220, 46] on link "Listening: Fill In The Blanks" at bounding box center [235, 46] width 80 height 8
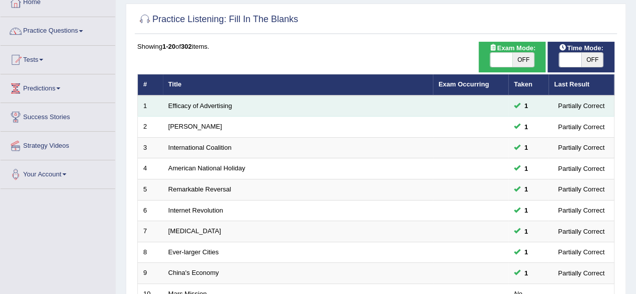
scroll to position [84, 0]
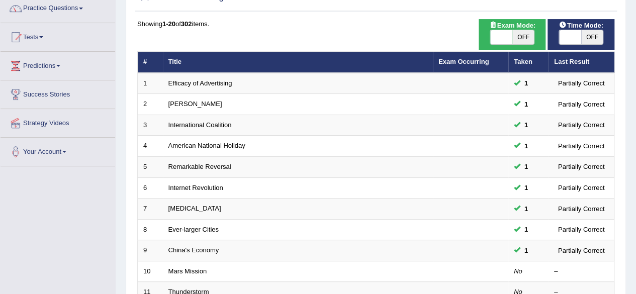
click at [526, 37] on span "OFF" at bounding box center [524, 37] width 22 height 14
checkbox input "true"
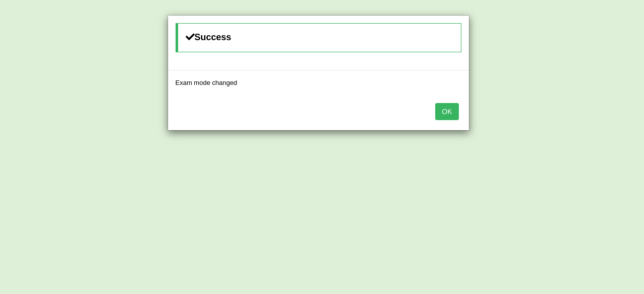
click at [452, 111] on button "OK" at bounding box center [446, 111] width 23 height 17
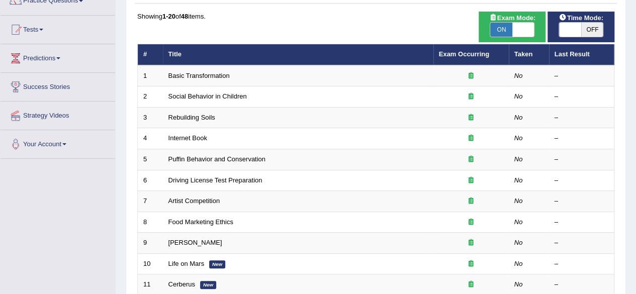
scroll to position [84, 0]
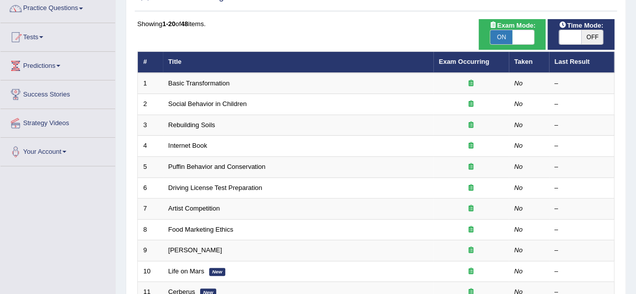
click at [596, 28] on span "Time Mode:" at bounding box center [581, 25] width 52 height 11
click at [595, 33] on span "OFF" at bounding box center [593, 37] width 22 height 14
checkbox input "true"
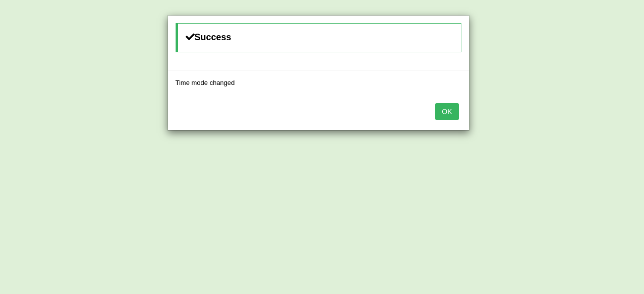
click at [452, 109] on button "OK" at bounding box center [446, 111] width 23 height 17
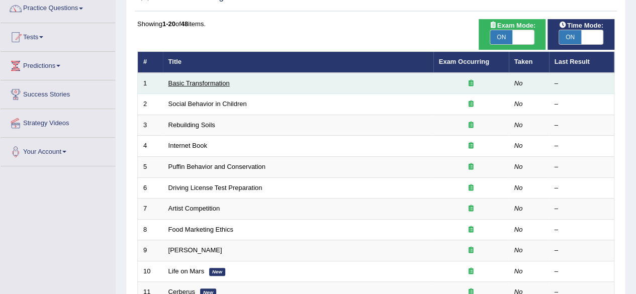
click at [190, 84] on link "Basic Transformation" at bounding box center [199, 83] width 61 height 8
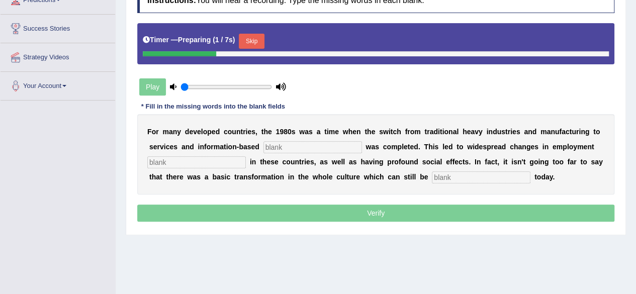
scroll to position [151, 0]
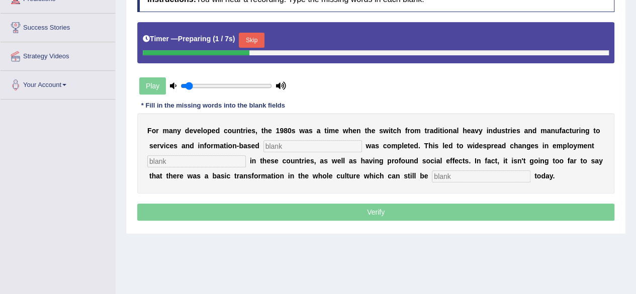
type input "0.1"
click at [190, 84] on input "range" at bounding box center [227, 86] width 92 height 8
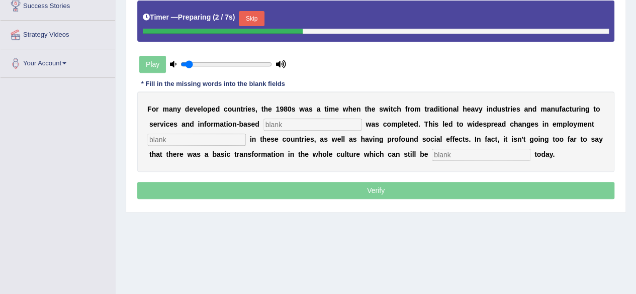
scroll to position [178, 0]
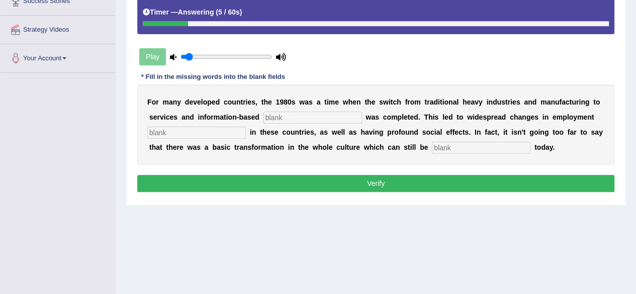
click at [274, 116] on input "text" at bounding box center [313, 118] width 99 height 12
type input "enterprise"
click at [175, 135] on input "text" at bounding box center [196, 133] width 99 height 12
type input "patterns"
click at [445, 147] on input "text" at bounding box center [481, 148] width 99 height 12
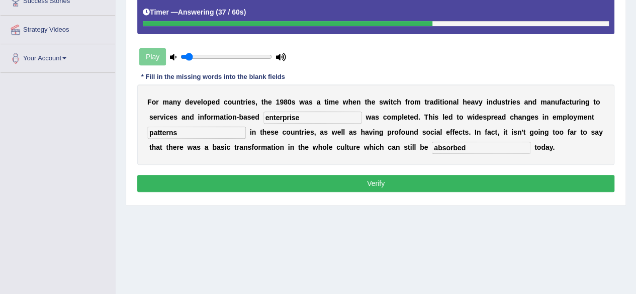
type input "absorbed"
click at [385, 184] on button "Verify" at bounding box center [375, 183] width 477 height 17
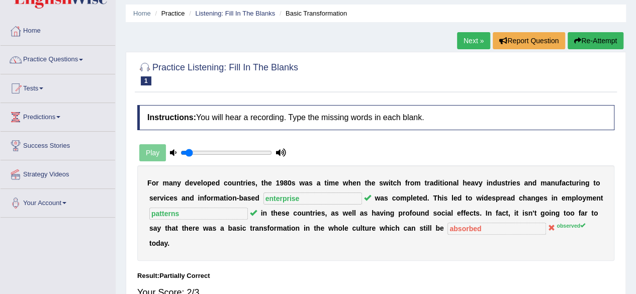
scroll to position [32, 0]
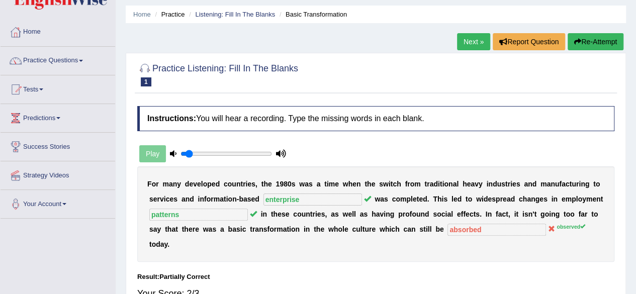
click at [474, 40] on link "Next »" at bounding box center [473, 41] width 33 height 17
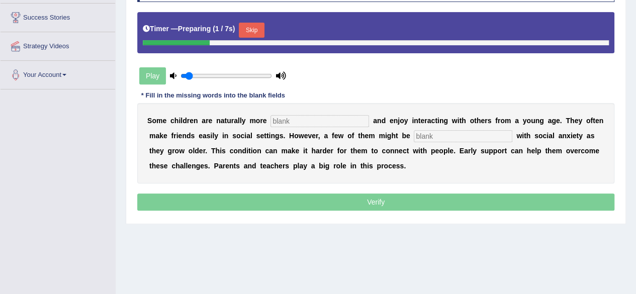
scroll to position [165, 0]
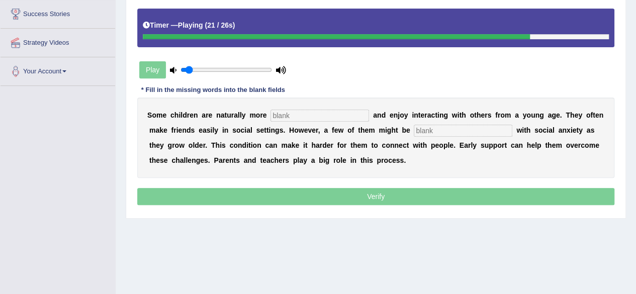
click at [295, 112] on input "text" at bounding box center [320, 116] width 99 height 12
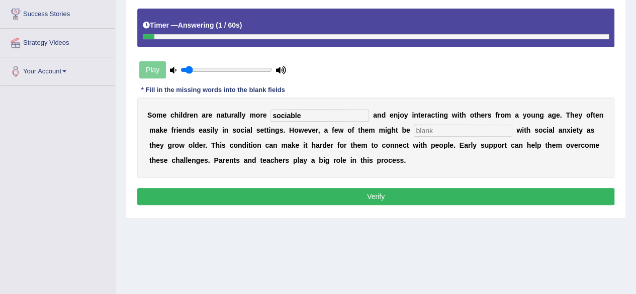
type input "sociable"
click at [422, 125] on input "text" at bounding box center [463, 131] width 99 height 12
type input "diagnosed"
click at [381, 196] on button "Verify" at bounding box center [375, 196] width 477 height 17
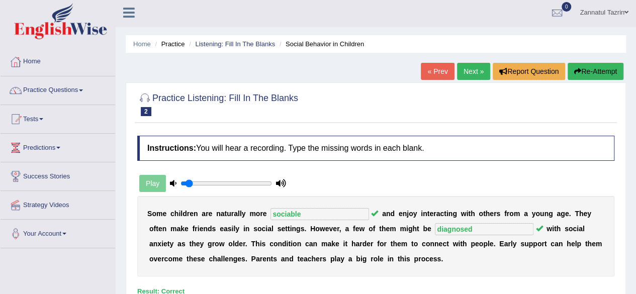
scroll to position [4, 0]
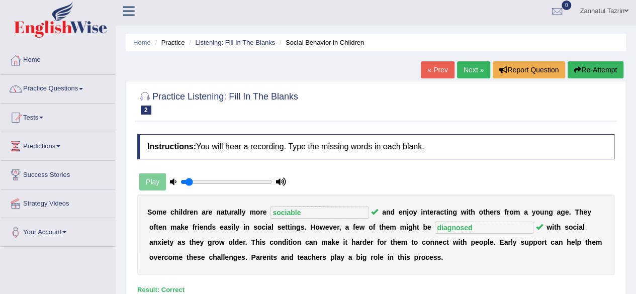
click at [472, 67] on link "Next »" at bounding box center [473, 69] width 33 height 17
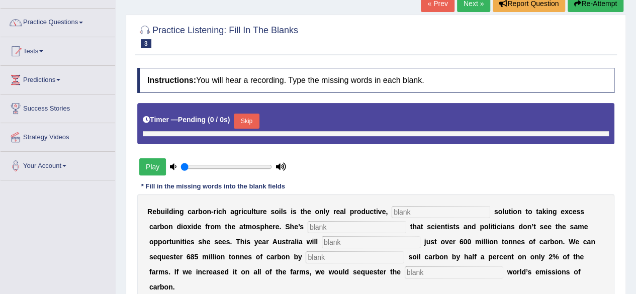
type input "0.1"
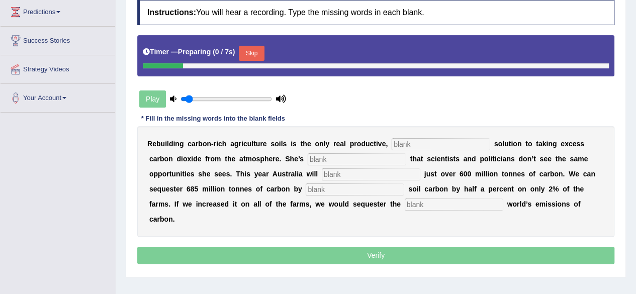
scroll to position [150, 0]
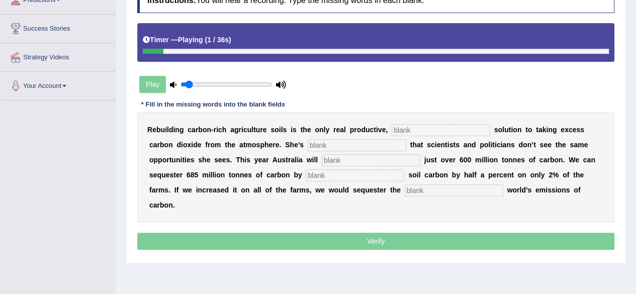
click at [151, 82] on div "Play" at bounding box center [212, 84] width 151 height 25
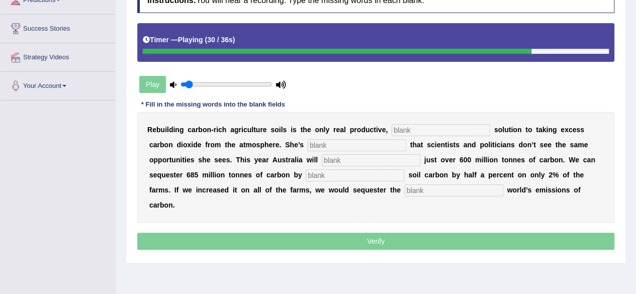
click at [156, 82] on div "Play" at bounding box center [212, 84] width 151 height 25
click at [223, 73] on div "Play" at bounding box center [212, 84] width 151 height 25
click at [149, 89] on div "Play" at bounding box center [212, 84] width 151 height 25
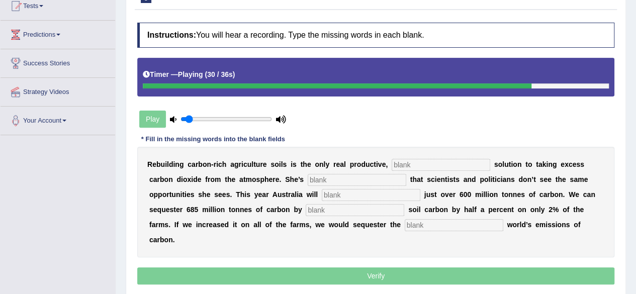
scroll to position [116, 0]
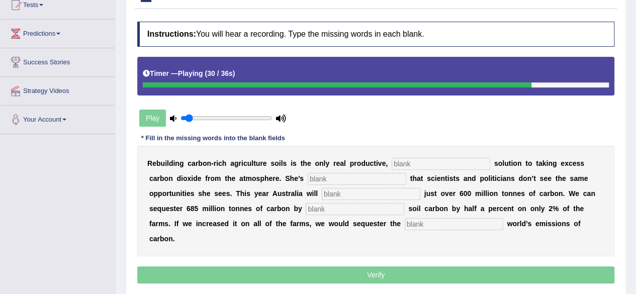
click at [178, 117] on div "Play" at bounding box center [212, 118] width 151 height 25
click at [154, 117] on div "Play" at bounding box center [212, 118] width 151 height 25
click at [283, 120] on icon at bounding box center [281, 118] width 10 height 7
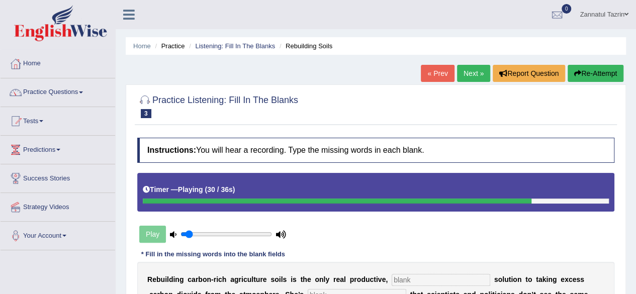
scroll to position [1, 0]
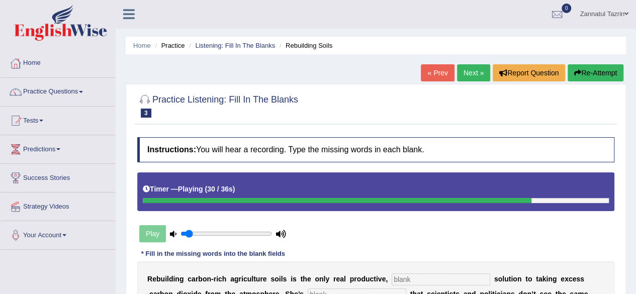
click at [472, 78] on link "Next »" at bounding box center [473, 72] width 33 height 17
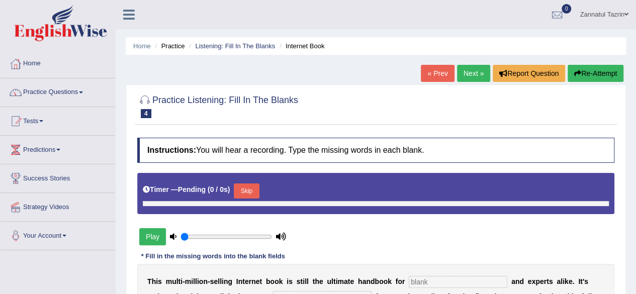
type input "0.1"
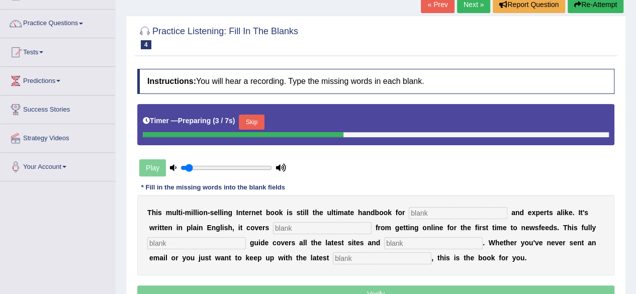
scroll to position [22, 0]
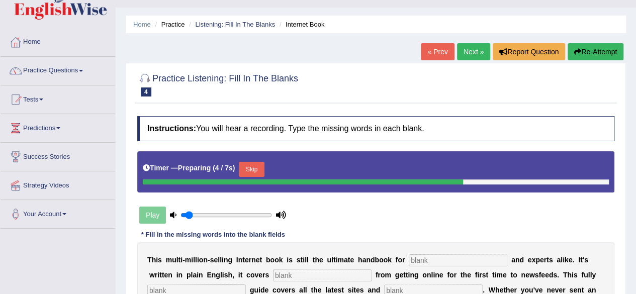
click at [441, 54] on link "« Prev" at bounding box center [437, 51] width 33 height 17
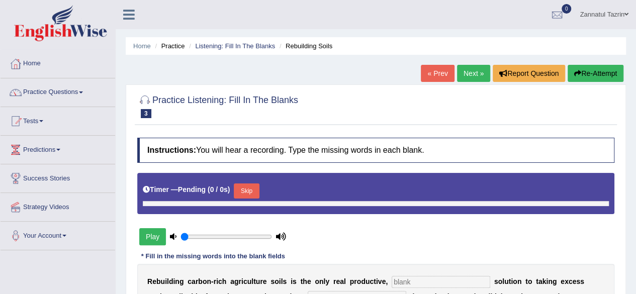
type input "0.1"
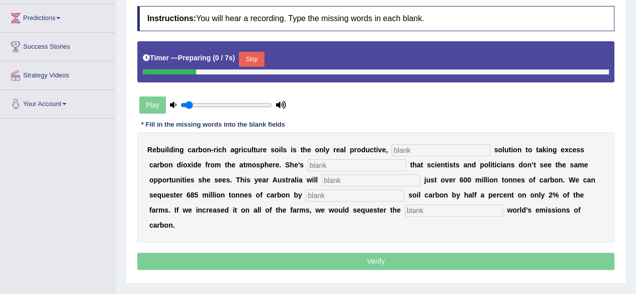
scroll to position [150, 0]
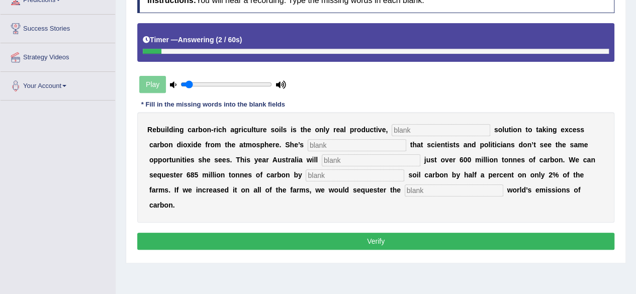
click at [408, 129] on input "text" at bounding box center [441, 130] width 99 height 12
type input "permanent"
click at [336, 146] on input "text" at bounding box center [357, 145] width 99 height 12
type input "frustated"
click at [327, 161] on input "text" at bounding box center [371, 160] width 99 height 12
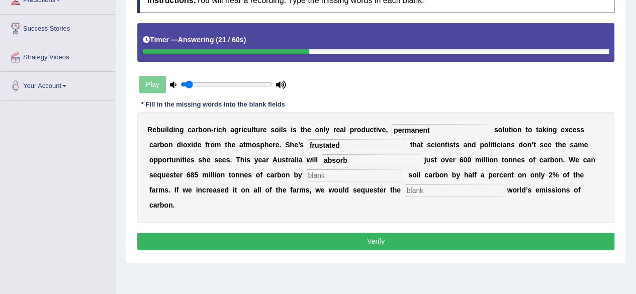
type input "absorb"
click at [329, 178] on input "text" at bounding box center [355, 176] width 99 height 12
type input "increasing"
click at [416, 189] on input "text" at bounding box center [454, 191] width 99 height 12
type input "whole"
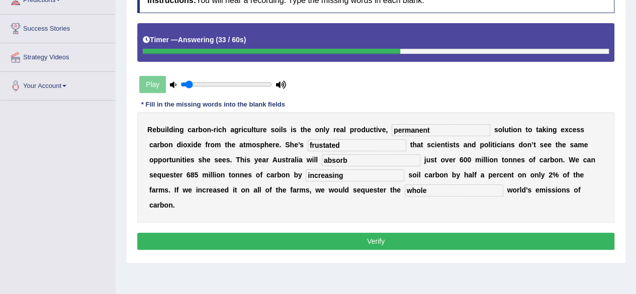
click at [348, 161] on input "absorb" at bounding box center [371, 160] width 99 height 12
type input "a"
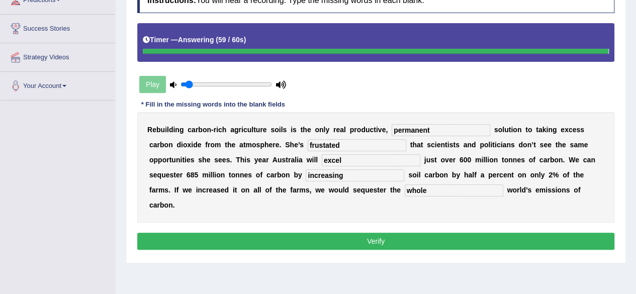
type input "excel"
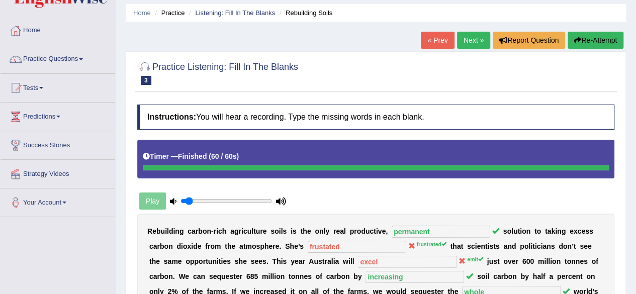
scroll to position [33, 0]
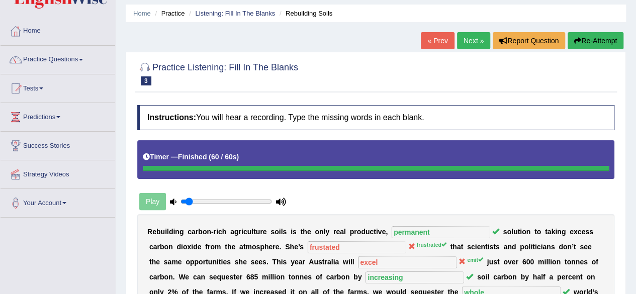
click at [474, 44] on link "Next »" at bounding box center [473, 40] width 33 height 17
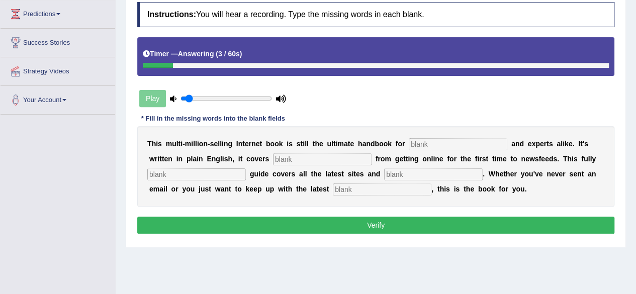
click at [428, 141] on input "text" at bounding box center [458, 144] width 99 height 12
type input "novelisis"
click at [282, 161] on input "text" at bounding box center [322, 159] width 99 height 12
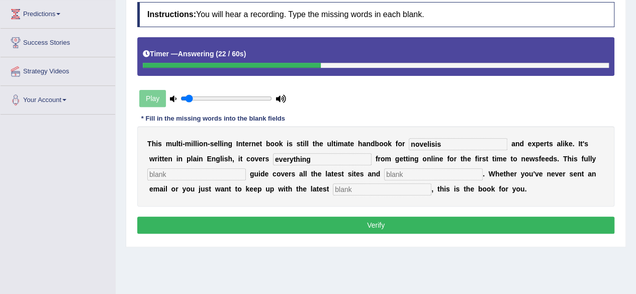
type input "everything"
click at [178, 173] on input "text" at bounding box center [196, 175] width 99 height 12
type input "revised"
click at [395, 174] on input "text" at bounding box center [433, 175] width 99 height 12
type input "places"
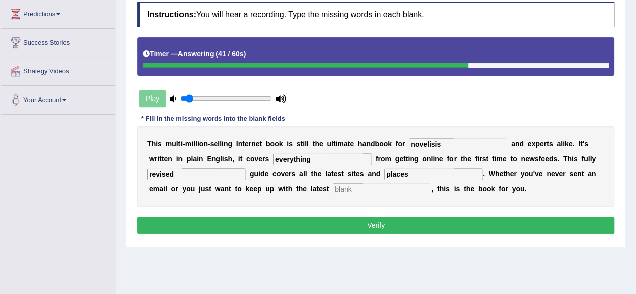
click at [347, 188] on input "text" at bounding box center [382, 190] width 99 height 12
type input "developement"
click at [437, 141] on input "novelisis" at bounding box center [458, 144] width 99 height 12
type input "novelists"
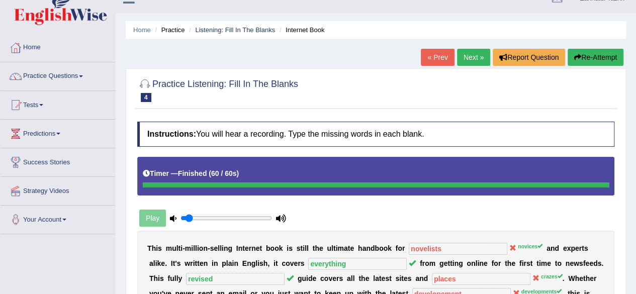
scroll to position [16, 0]
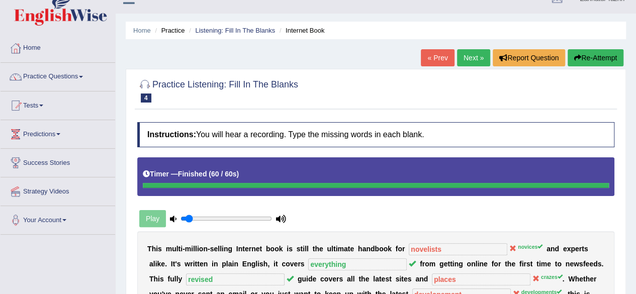
click at [599, 58] on button "Re-Attempt" at bounding box center [596, 57] width 56 height 17
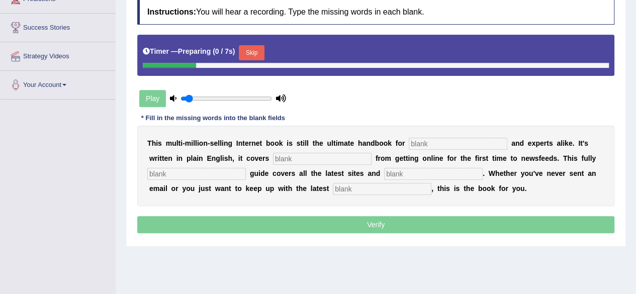
scroll to position [150, 0]
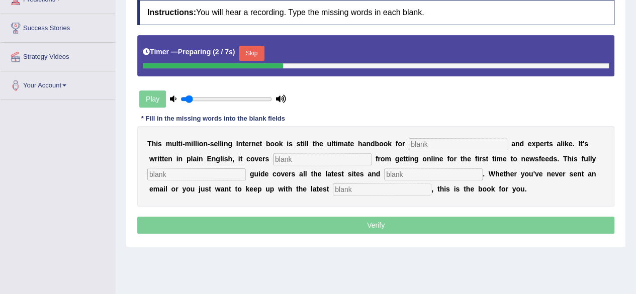
click at [260, 53] on button "Skip" at bounding box center [251, 53] width 25 height 15
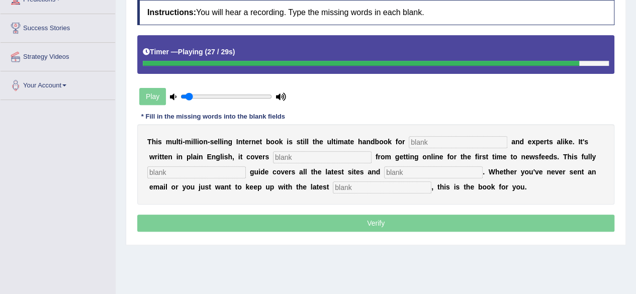
click at [428, 141] on input "text" at bounding box center [458, 142] width 99 height 12
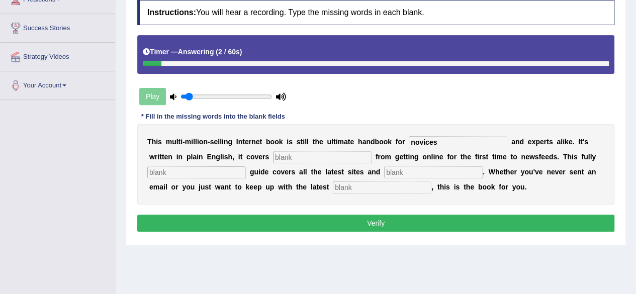
type input "novices"
click at [297, 155] on input "text" at bounding box center [322, 157] width 99 height 12
type input "everything"
click at [170, 172] on input "text" at bounding box center [196, 173] width 99 height 12
type input "revised"
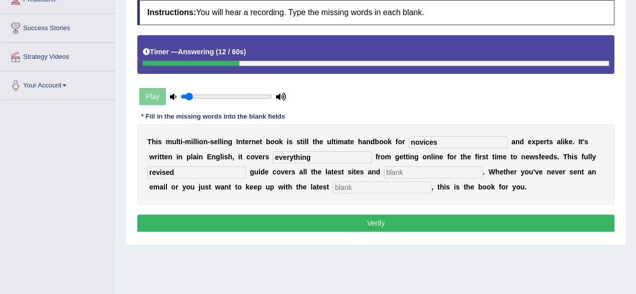
click at [395, 172] on input "text" at bounding box center [433, 173] width 99 height 12
type input "crazes"
click at [357, 189] on input "text" at bounding box center [382, 188] width 99 height 12
type input "developments"
click at [388, 216] on button "Verify" at bounding box center [375, 223] width 477 height 17
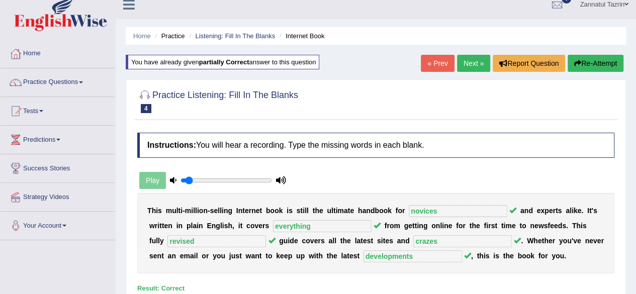
scroll to position [0, 0]
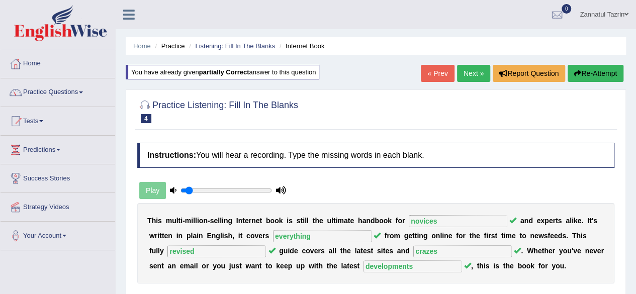
click at [471, 77] on link "Next »" at bounding box center [473, 73] width 33 height 17
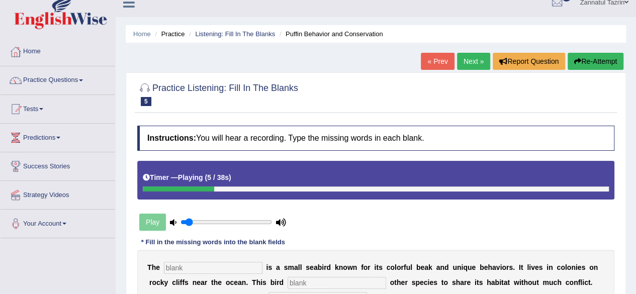
scroll to position [9, 0]
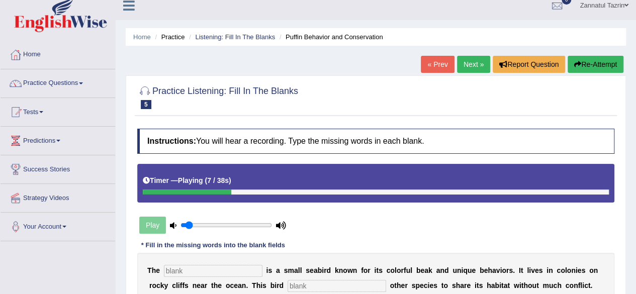
click at [586, 63] on button "Re-Attempt" at bounding box center [596, 64] width 56 height 17
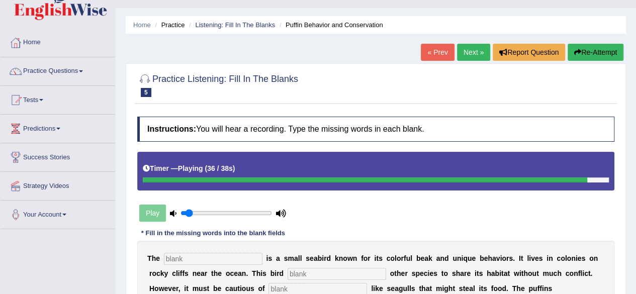
scroll to position [22, 0]
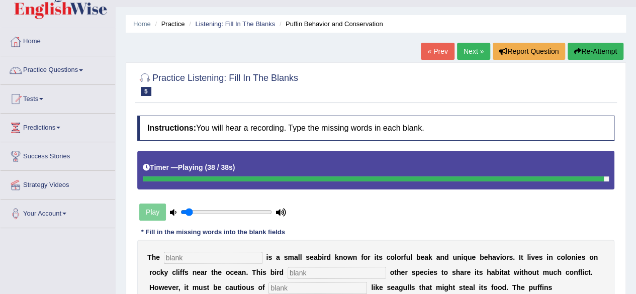
click at [591, 52] on button "Re-Attempt" at bounding box center [596, 51] width 56 height 17
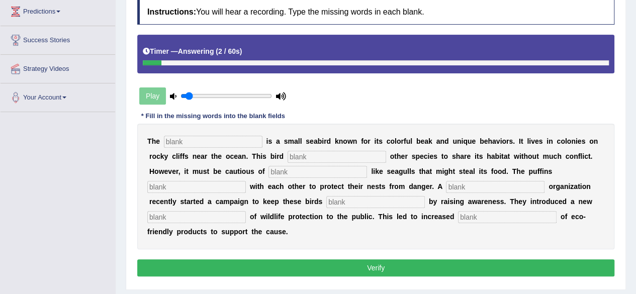
scroll to position [138, 0]
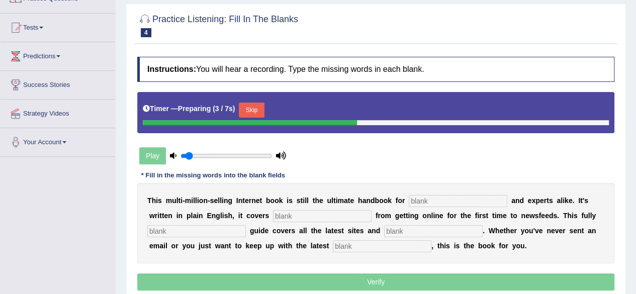
scroll to position [34, 0]
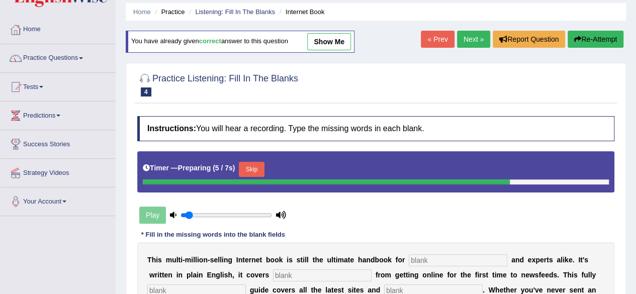
click at [468, 39] on link "Next »" at bounding box center [473, 39] width 33 height 17
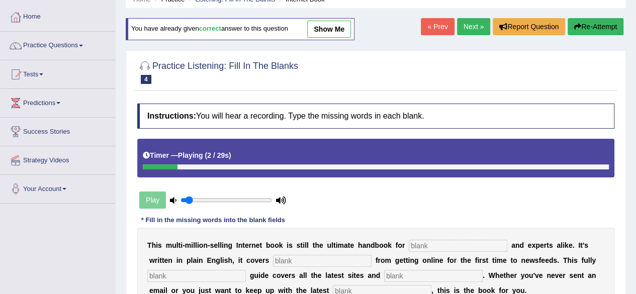
scroll to position [24, 0]
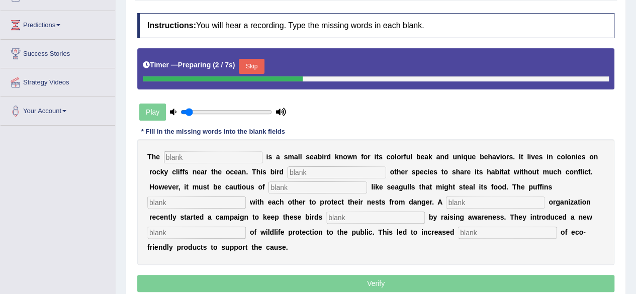
scroll to position [128, 0]
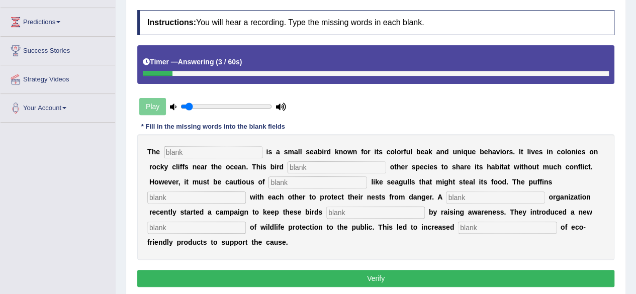
click at [184, 157] on div "T h e i s a s m a l l s e a b i r d k n o w n f o r i t s c o l o r f u l b e a…" at bounding box center [375, 197] width 477 height 126
click at [174, 154] on input "text" at bounding box center [213, 152] width 99 height 12
type input "puffin"
click at [298, 166] on input "text" at bounding box center [337, 167] width 99 height 12
type input "allows"
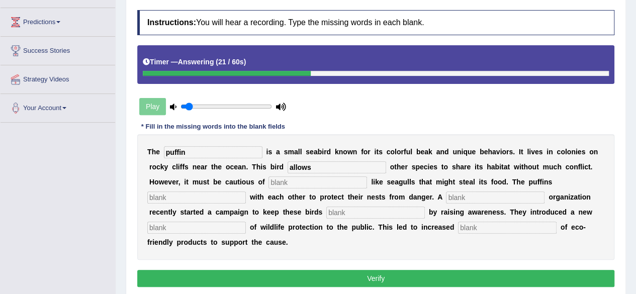
click at [285, 184] on input "text" at bounding box center [318, 183] width 99 height 12
type input "predators"
click at [173, 195] on input "text" at bounding box center [196, 198] width 99 height 12
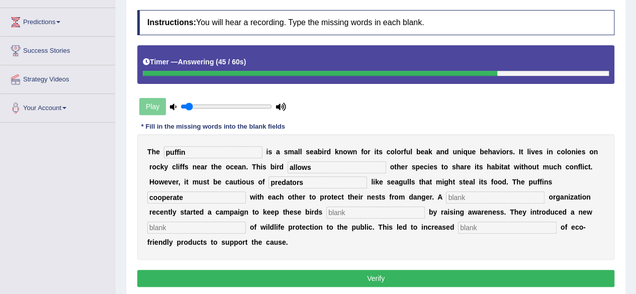
type input "cooperate"
click at [452, 200] on input "text" at bounding box center [495, 198] width 99 height 12
type input "corporate"
click at [332, 213] on input "text" at bounding box center [375, 213] width 99 height 12
type input "safe"
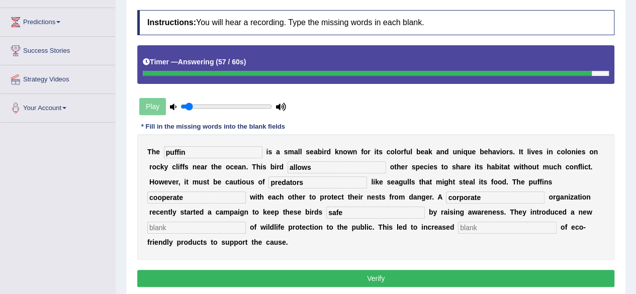
click at [179, 227] on input "text" at bounding box center [196, 228] width 99 height 12
type input "co"
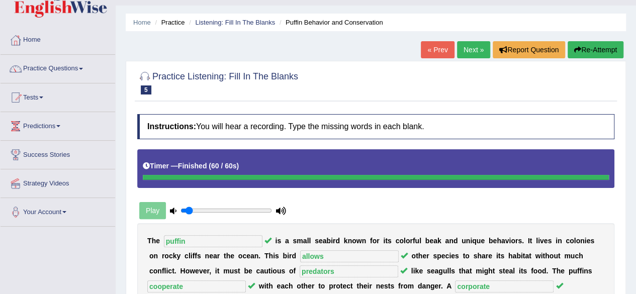
scroll to position [2, 0]
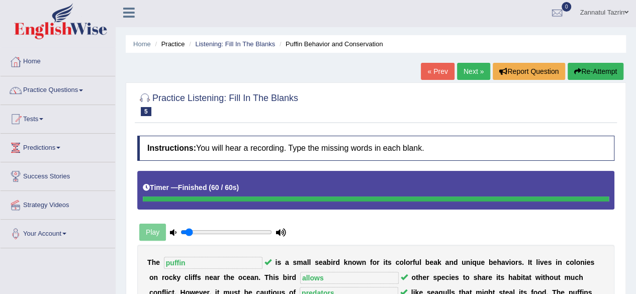
click at [476, 76] on link "Next »" at bounding box center [473, 71] width 33 height 17
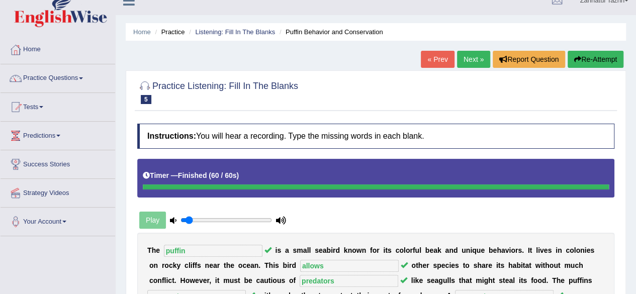
scroll to position [2, 0]
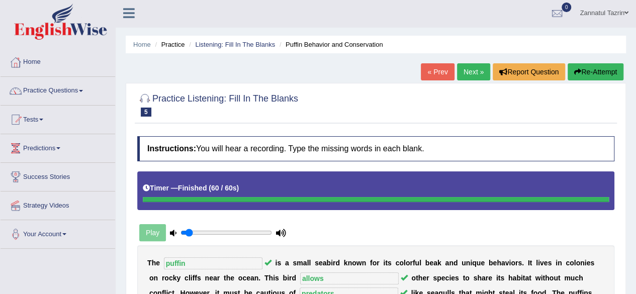
click at [473, 74] on link "Next »" at bounding box center [473, 71] width 33 height 17
